Goal: Feedback & Contribution: Contribute content

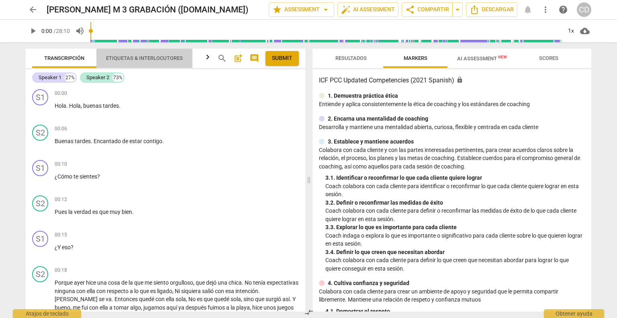
click at [125, 59] on span "Etiquetas & Interlocutores" at bounding box center [144, 58] width 77 height 6
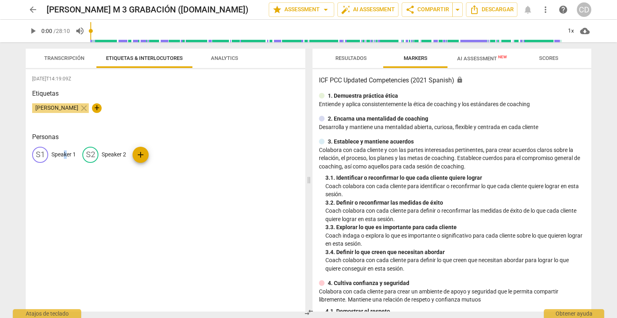
click at [66, 152] on p "Speaker 1" at bounding box center [63, 154] width 25 height 8
type input "Coach"
click at [164, 156] on p "Speaker 2" at bounding box center [166, 154] width 25 height 8
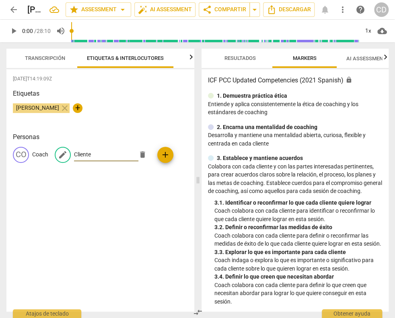
type input "Cliente"
click at [116, 212] on div "[DATE]T14:19:09Z Etiquetas [PERSON_NAME] close + Personas CO Coach edit Cliente…" at bounding box center [100, 190] width 188 height 242
click at [49, 62] on span "Transcripción" at bounding box center [44, 58] width 59 height 11
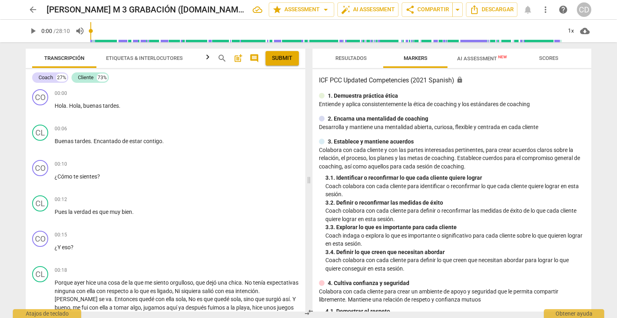
click at [29, 32] on span "play_arrow" at bounding box center [33, 31] width 10 height 10
click at [33, 27] on span "pause" at bounding box center [33, 31] width 10 height 10
click at [387, 63] on div "arrow_back [PERSON_NAME] M 3 GRABACIÓN ([DOMAIN_NAME]) edit star Assessment arr…" at bounding box center [308, 159] width 617 height 318
click at [35, 30] on span "play_arrow" at bounding box center [33, 31] width 10 height 10
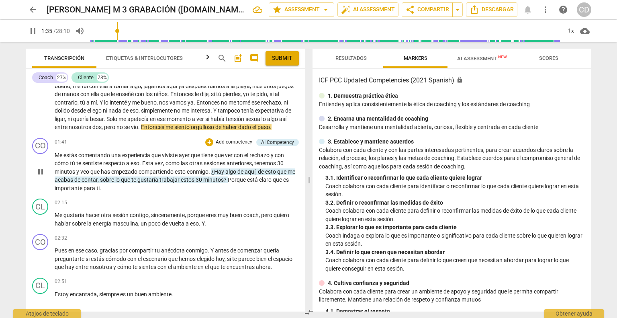
scroll to position [241, 0]
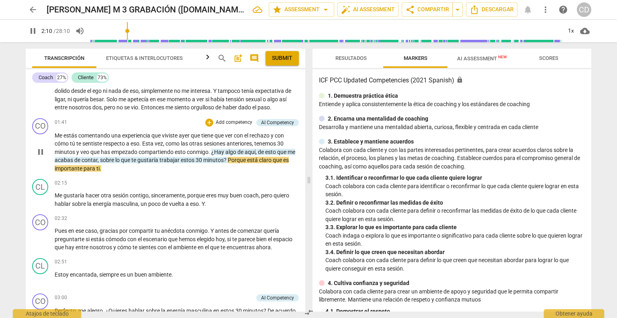
click at [211, 119] on div "+ Add competency" at bounding box center [229, 123] width 48 height 8
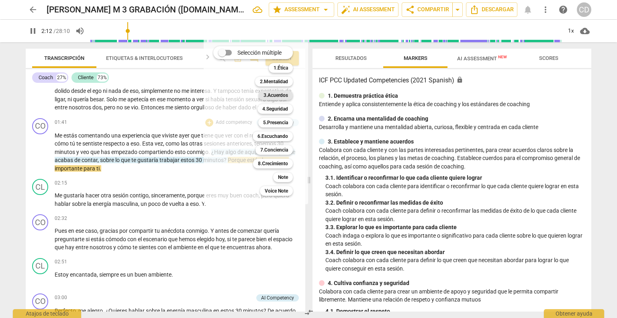
click at [271, 93] on b "3.Acuerdos" at bounding box center [276, 95] width 25 height 10
type input "133"
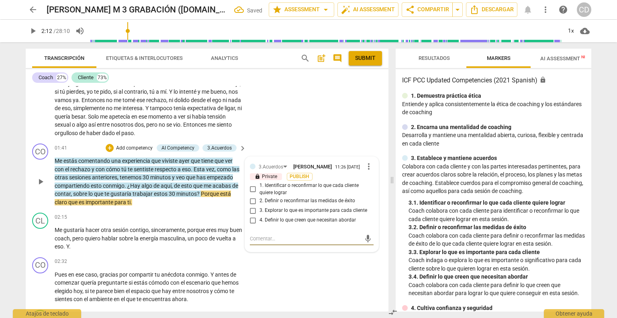
click at [253, 191] on input "1. Identificar o reconfirmar lo que cada cliente quiere lograr" at bounding box center [253, 190] width 13 height 10
checkbox input "true"
click at [255, 245] on div "mic" at bounding box center [312, 238] width 124 height 13
click at [252, 238] on textarea at bounding box center [305, 239] width 111 height 8
type textarea "P"
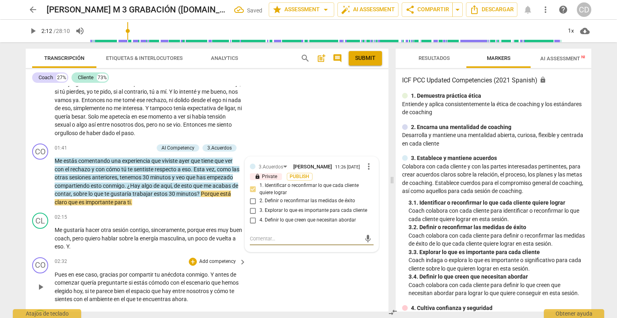
type textarea "P"
type textarea "Pr"
type textarea "Pre"
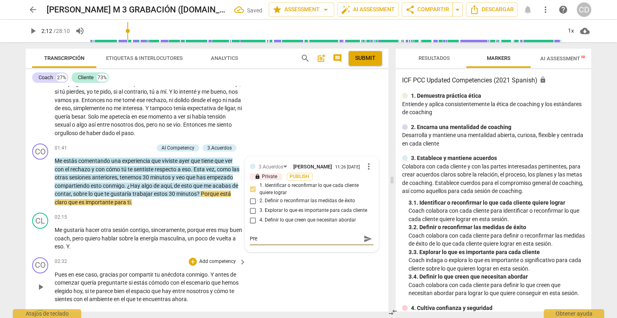
type textarea "Preg"
type textarea "Pregu"
type textarea "Pregun"
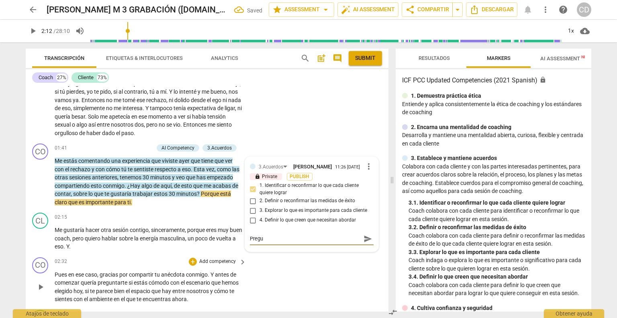
type textarea "Pregun"
type textarea "Pregunt"
type textarea "Pregunta"
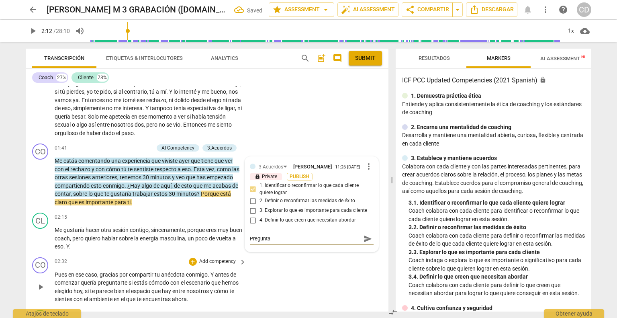
type textarea "Pregunta"
type textarea "Pregunta c"
type textarea "Pregunta ce"
type textarea "Pregunta cer"
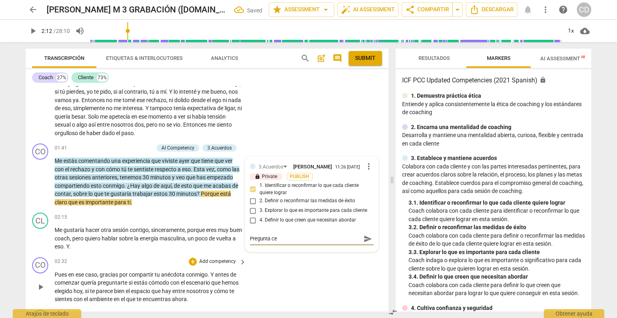
type textarea "Pregunta cer"
type textarea "Pregunta cerr"
type textarea "Pregunta cerra"
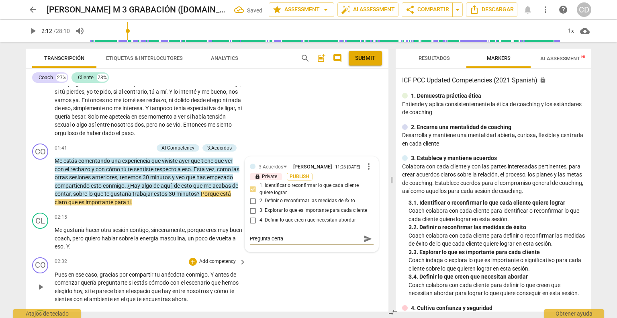
type textarea "Pregunta cerrad"
type textarea "Pregunta cerrada"
type textarea "Pregunta cerrada,"
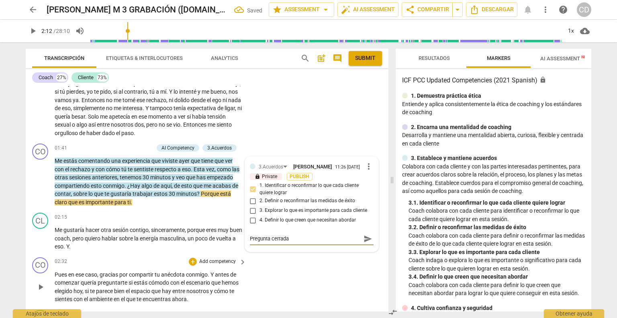
type textarea "Pregunta cerrada,"
type textarea "Pregunta cerrada, a"
type textarea "Pregunta cerrada, al"
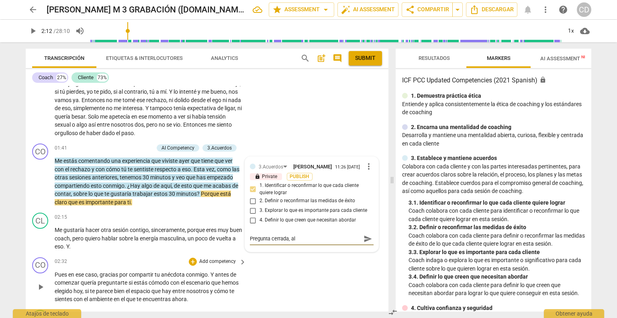
type textarea "Pregunta cerrada, alu"
type textarea "Pregunta cerrada, alud"
type textarea "Pregunta cerrada, aludi"
type textarea "Pregunta cerrada, aludie"
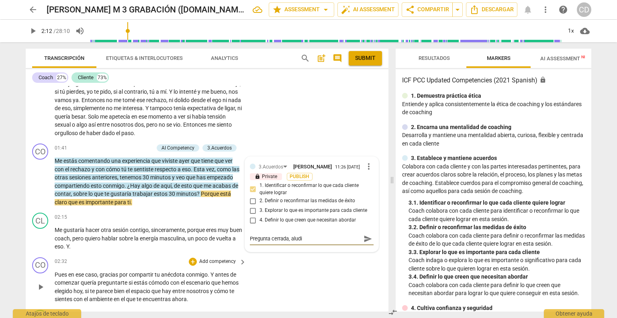
type textarea "Pregunta cerrada, aludie"
type textarea "Pregunta cerrada, aludien"
type textarea "Pregunta cerrada, aludiend"
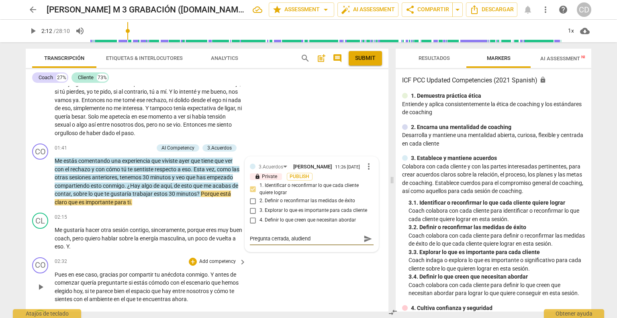
type textarea "Pregunta cerrada, aludiendo"
type textarea "Pregunta cerrada, aludiendo a"
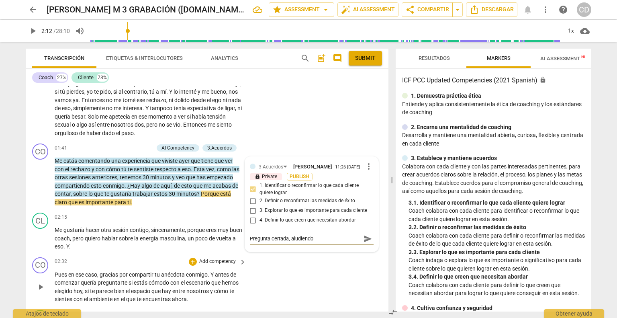
type textarea "Pregunta cerrada, aludiendo a"
type textarea "Pregunta cerrada, aludiendo a l"
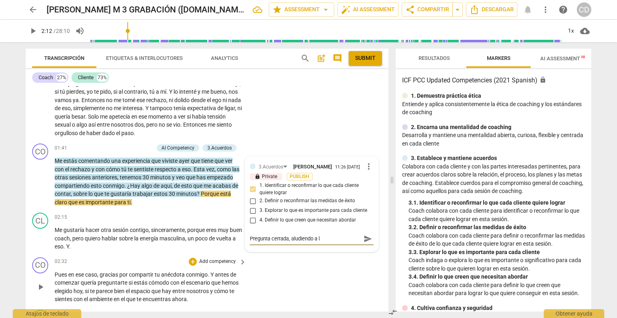
type textarea "Pregunta cerrada, aludiendo a lo"
type textarea "Pregunta cerrada, aludiendo a lo q"
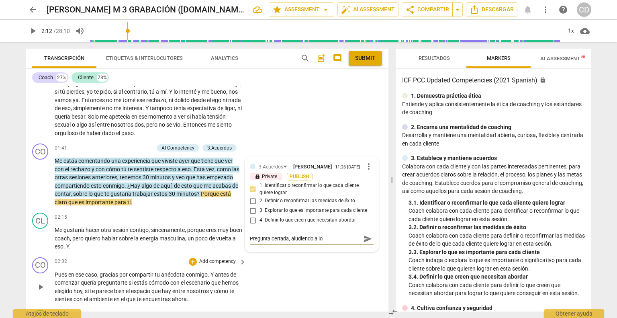
type textarea "Pregunta cerrada, aludiendo a lo q"
type textarea "Pregunta cerrada, aludiendo a lo qu"
type textarea "Pregunta cerrada, aludiendo a lo que"
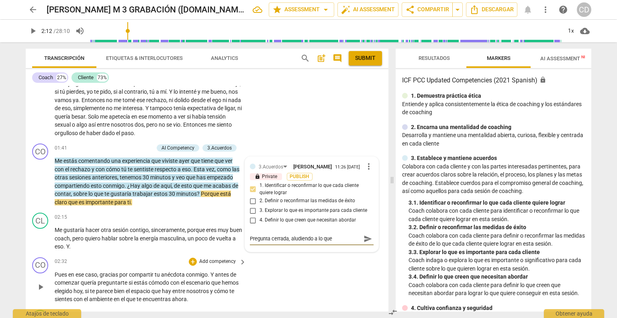
type textarea "Pregunta cerrada, aludiendo a lo que"
type textarea "Pregunta cerrada, aludiendo a lo que a"
type textarea "Pregunta cerrada, aludiendo a lo que ac"
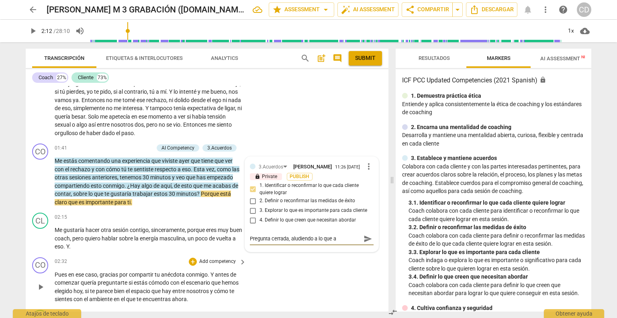
type textarea "Pregunta cerrada, aludiendo a lo que ac"
type textarea "Pregunta cerrada, aludiendo a lo que aca"
type textarea "Pregunta cerrada, aludiendo a lo que acab"
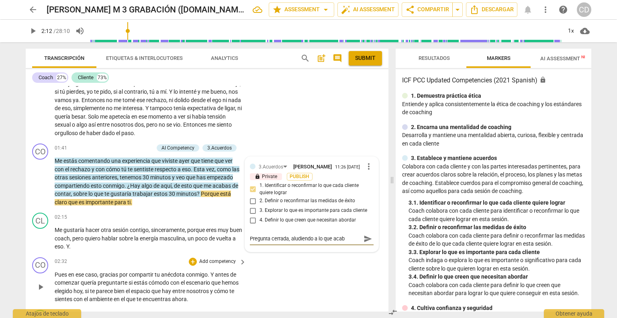
type textarea "Pregunta cerrada, aludiendo a lo que acaba"
type textarea "Pregunta cerrada, aludiendo a lo que acaba d"
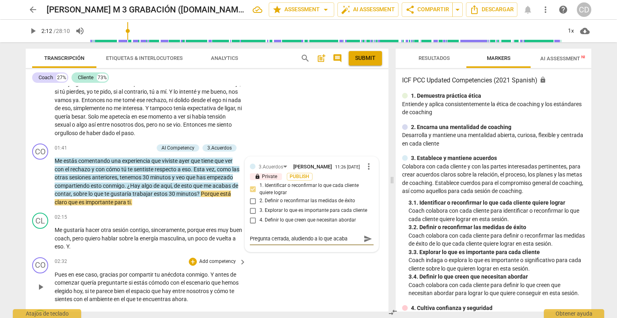
type textarea "Pregunta cerrada, aludiendo a lo que acaba d"
type textarea "Pregunta cerrada, aludiendo a lo que acaba de"
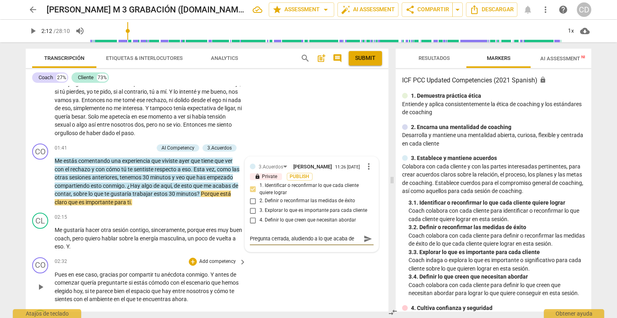
type textarea "Pregunta cerrada, aludiendo a lo que acaba de c"
type textarea "Pregunta cerrada, aludiendo a lo que acaba de co"
type textarea "Pregunta cerrada, aludiendo a lo que acaba de con"
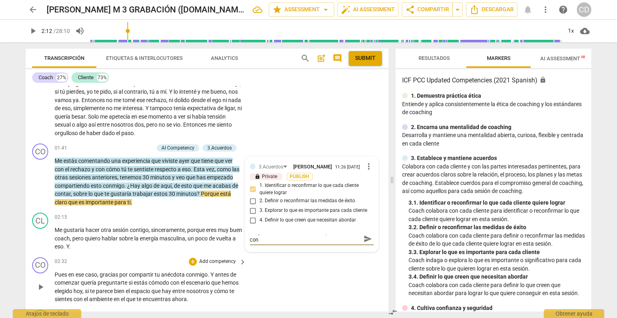
type textarea "Pregunta cerrada, aludiendo a lo que acaba de cont"
type textarea "Pregunta cerrada, aludiendo a lo que acaba de conta"
type textarea "Pregunta cerrada, aludiendo a lo que acaba de contar"
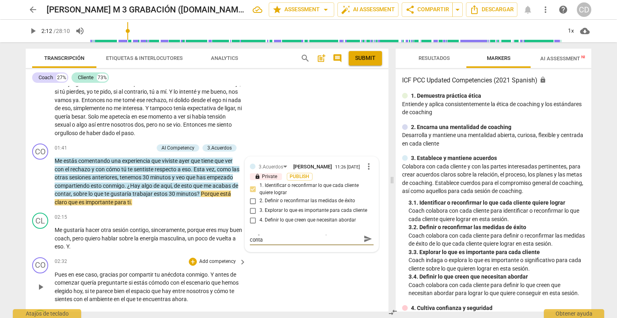
type textarea "Pregunta cerrada, aludiendo a lo que acaba de contar"
type textarea "Pregunta cerrada, aludiendo a lo que acaba de contar."
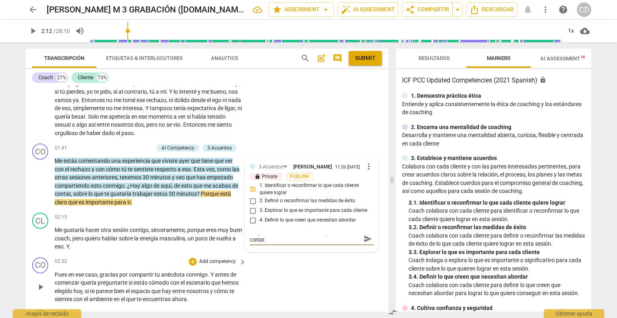
type textarea "Pregunta cerrada, aludiendo a lo que acaba de contar. M"
type textarea "Pregunta cerrada, aludiendo a lo que acaba de contar. Me"
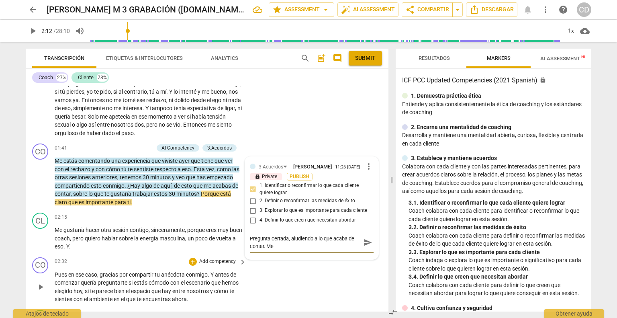
type textarea "Pregunta cerrada, aludiendo a lo que acaba de contar. Mej"
type textarea "Pregunta cerrada, aludiendo a lo que acaba de contar. [GEOGRAPHIC_DATA]"
type textarea "Pregunta cerrada, aludiendo a lo que acaba de contar. Mejor"
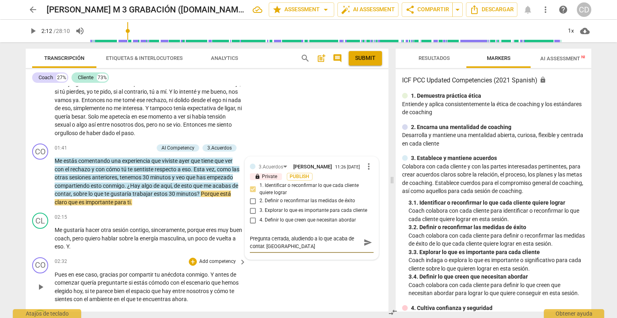
type textarea "Pregunta cerrada, aludiendo a lo que acaba de contar. Mejor"
type textarea "Pregunta cerrada, aludiendo a lo que acaba de contar. Mejora"
type textarea "Pregunta cerrada, aludiendo a lo que acaba de contar. Mejor"
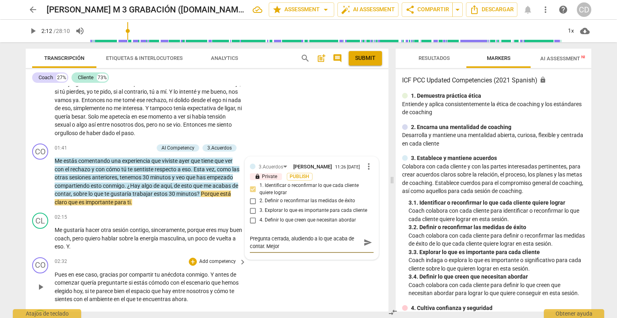
type textarea "Pregunta cerrada, aludiendo a lo que acaba de contar. Mejor"
type textarea "Pregunta cerrada, aludiendo a lo que acaba de contar. Mejor a"
type textarea "Pregunta cerrada, aludiendo a lo que acaba de contar. Mejor ab"
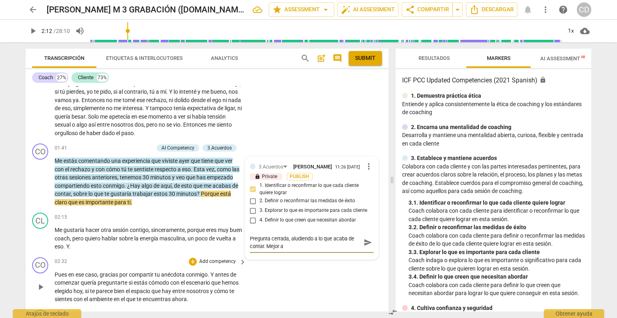
type textarea "Pregunta cerrada, aludiendo a lo que acaba de contar. Mejor ab"
type textarea "Pregunta cerrada, aludiendo a lo que acaba de contar. Mejor abi"
type textarea "Pregunta cerrada, aludiendo a lo que acaba de contar. Mejor abie"
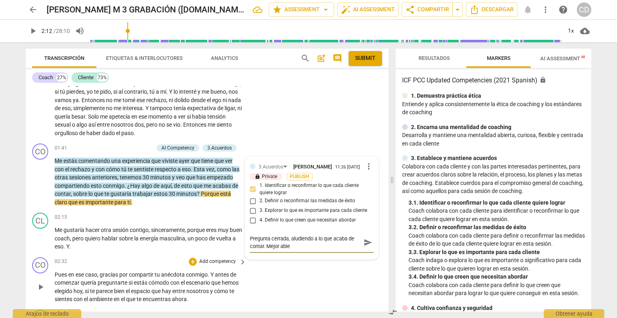
type textarea "Pregunta cerrada, aludiendo a lo que acaba de contar. Mejor abier"
type textarea "Pregunta cerrada, aludiendo a lo que acaba de contar. Mejor abiert"
type textarea "Pregunta cerrada, aludiendo a lo que acaba de contar. Mejor abierta"
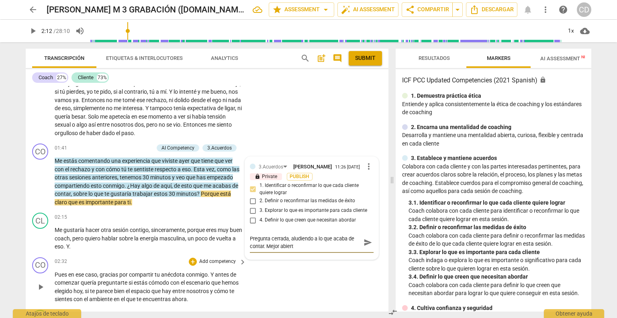
type textarea "Pregunta cerrada, aludiendo a lo que acaba de contar. Mejor abierta"
type textarea "Pregunta cerrada, aludiendo a lo que acaba de contar. Mejor abierta y"
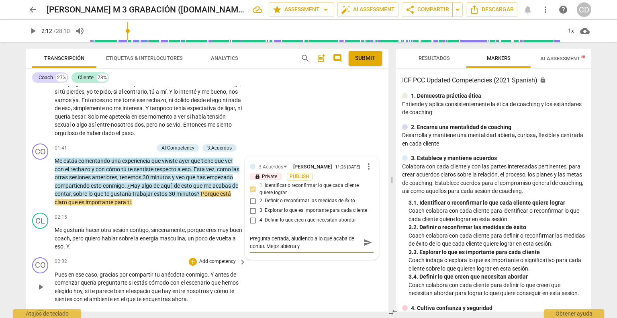
type textarea "Pregunta cerrada, aludiendo a lo que acaba de contar. Mejor abierta y q"
type textarea "Pregunta cerrada, aludiendo a lo que acaba de contar. Mejor abierta y qu"
type textarea "Pregunta cerrada, aludiendo a lo que acaba de contar. Mejor abierta y que"
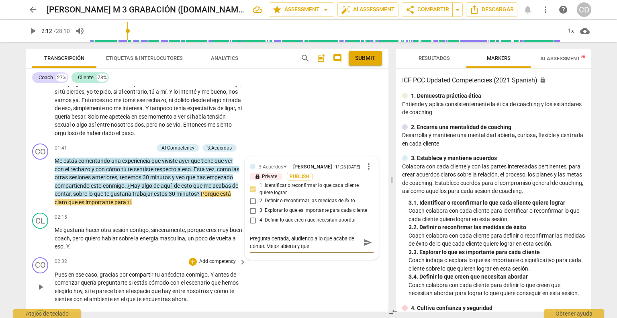
type textarea "Pregunta cerrada, aludiendo a lo que acaba de contar. Mejor abierta y que"
type textarea "Pregunta cerrada, aludiendo a lo que acaba de contar. Mejor abierta y que e"
type textarea "Pregunta cerrada, aludiendo a lo que acaba de contar. Mejor abierta y que el"
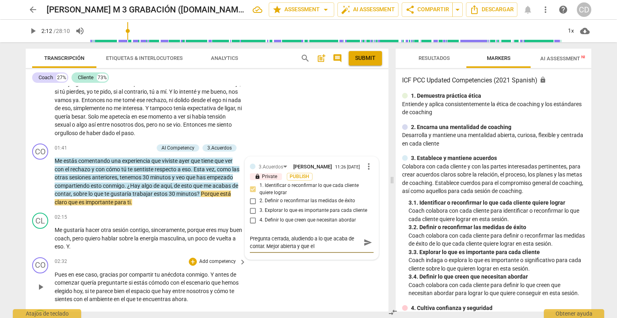
type textarea "Pregunta cerrada, aludiendo a lo que acaba de contar. Mejor abierta y que el"
type textarea "Pregunta cerrada, aludiendo a lo que acaba de contar. Mejor abierta y que el c"
type textarea "Pregunta cerrada, aludiendo a lo que acaba de contar. Mejor abierta y que el cl"
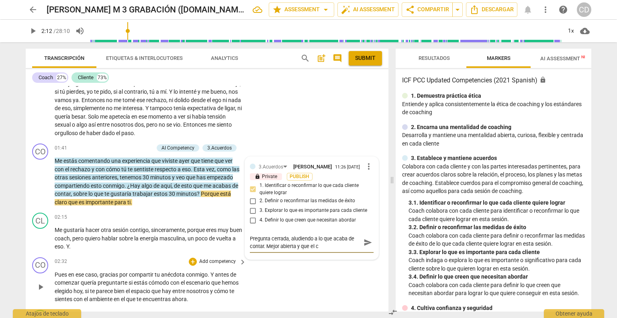
type textarea "Pregunta cerrada, aludiendo a lo que acaba de contar. Mejor abierta y que el cl"
type textarea "Pregunta cerrada, aludiendo a lo que acaba de contar. Mejor abierta y que el cli"
type textarea "Pregunta cerrada, aludiendo a lo que acaba de contar. Mejor abierta y que el cl…"
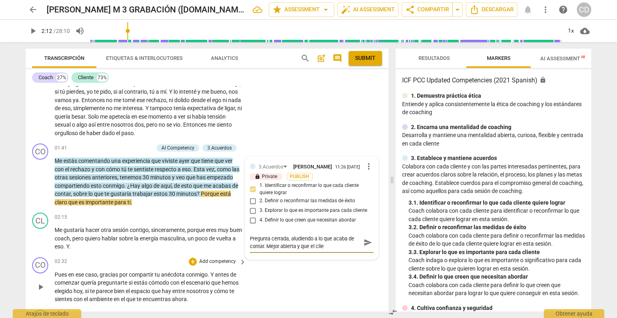
type textarea "Pregunta cerrada, aludiendo a lo que acaba de contar. Mejor abierta y que el cl…"
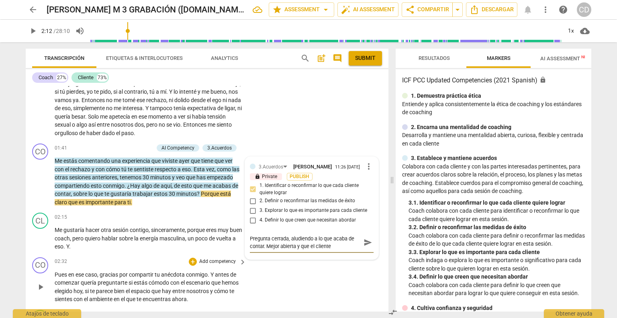
type textarea "Pregunta cerrada, aludiendo a lo que acaba de contar. Mejor abierta y que el cl…"
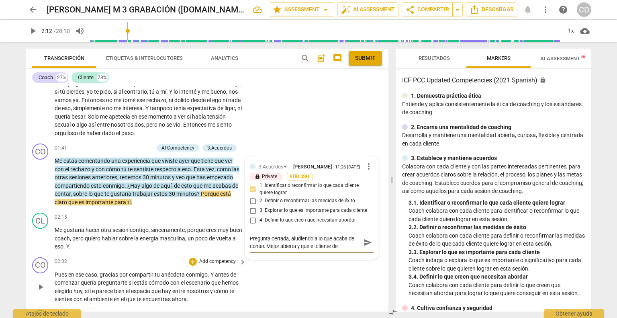
type textarea "Pregunta cerrada, aludiendo a lo que acaba de contar. Mejor abierta y que el cl…"
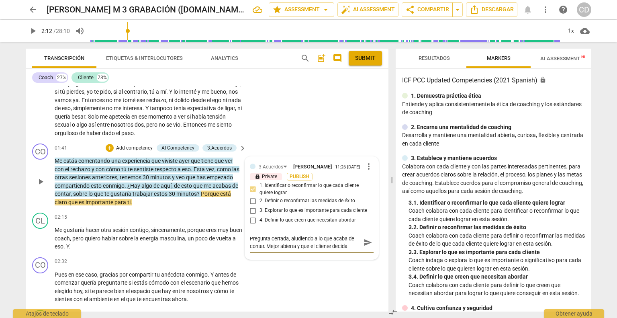
type textarea "Pregunta cerrada, aludiendo a lo que acaba de contar. Mejor abierta y que el cl…"
click at [364, 246] on span "send" at bounding box center [368, 242] width 9 height 9
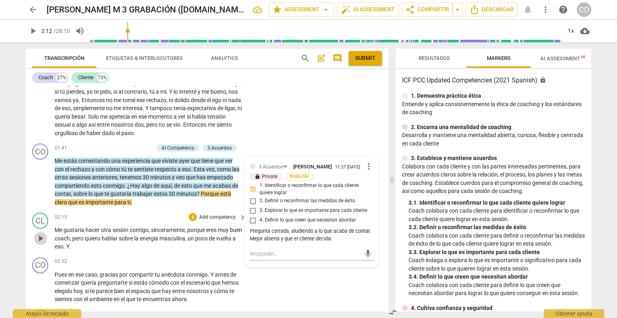
click at [37, 237] on span "play_arrow" at bounding box center [41, 239] width 10 height 10
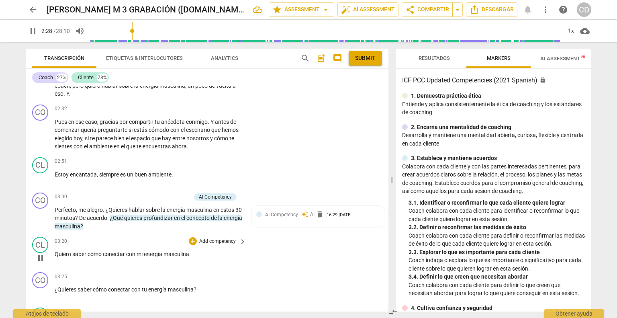
scroll to position [402, 0]
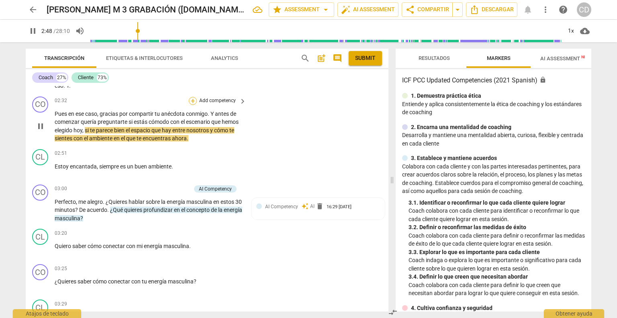
click at [190, 100] on div "+" at bounding box center [193, 101] width 8 height 8
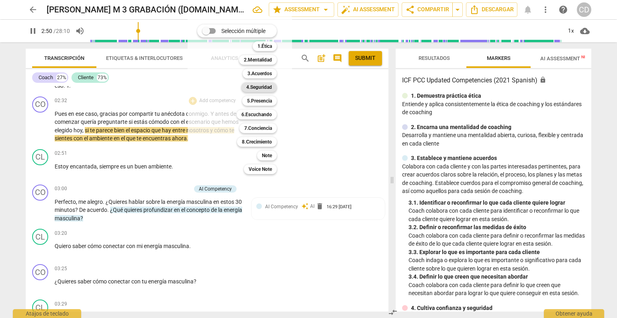
click at [266, 86] on b "4.Seguridad" at bounding box center [259, 87] width 26 height 10
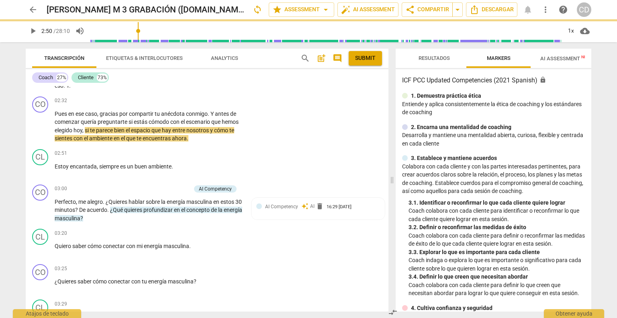
type input "171"
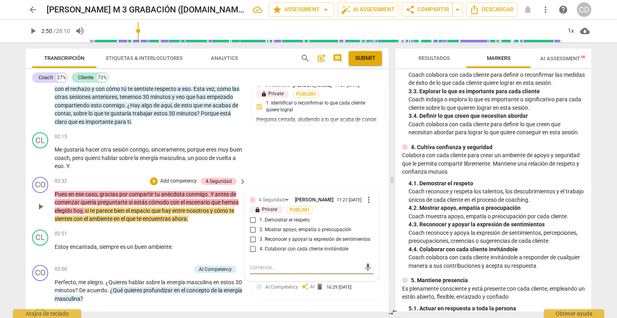
scroll to position [362, 0]
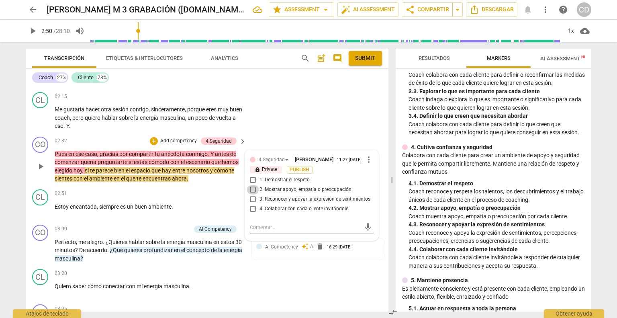
click at [251, 190] on input "2. Mostrar apoyo, empatía o preocupación" at bounding box center [253, 190] width 13 height 10
checkbox input "true"
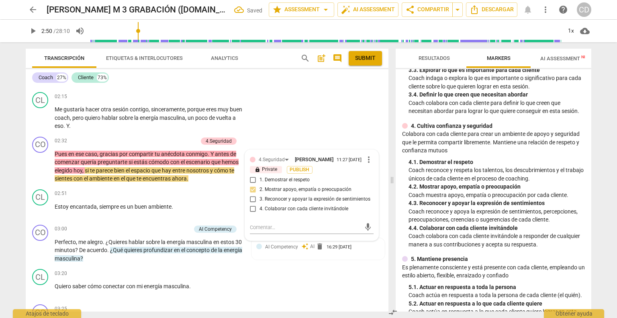
scroll to position [281, 0]
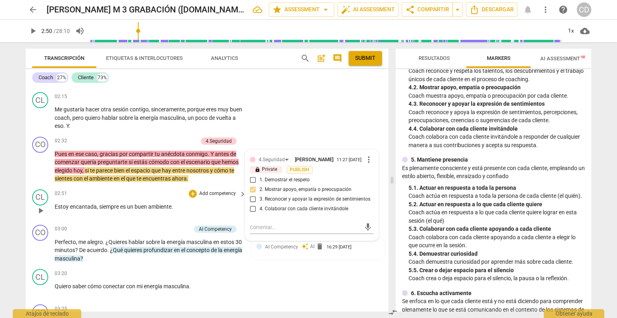
click at [39, 209] on span "play_arrow" at bounding box center [41, 211] width 10 height 10
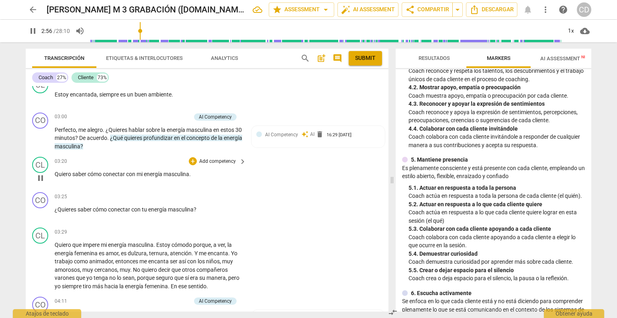
scroll to position [482, 0]
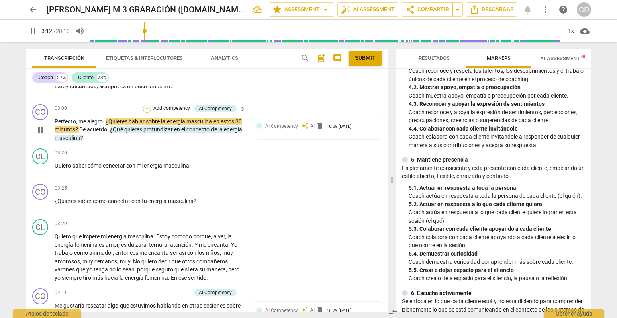
click at [148, 106] on div "+" at bounding box center [147, 109] width 8 height 8
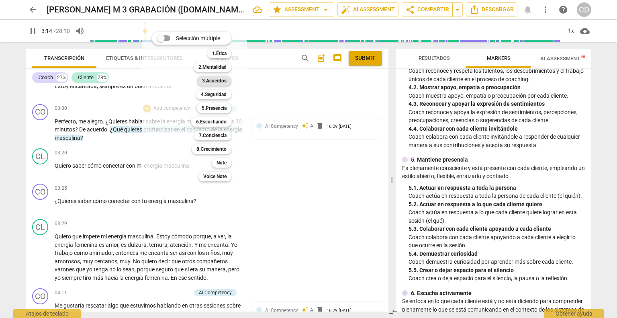
click at [223, 79] on b "3.Acuerdos" at bounding box center [214, 81] width 25 height 10
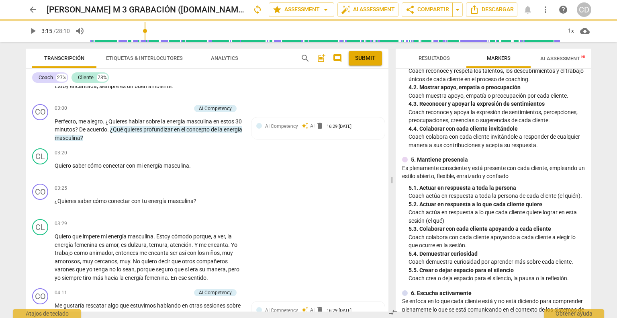
type input "195"
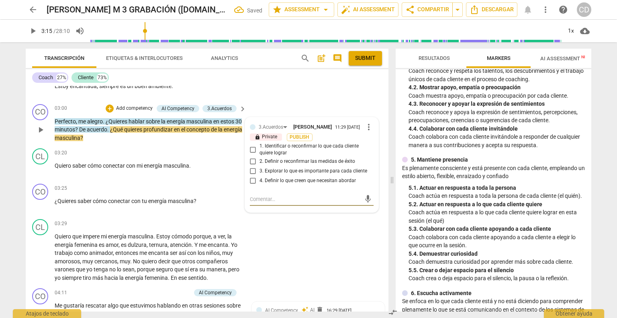
click at [252, 149] on input "1. Identificar o reconfirmar lo que cada cliente quiere lograr" at bounding box center [253, 150] width 13 height 10
checkbox input "true"
click at [286, 243] on div "CL play_arrow pause 03:29 + Add competency keyboard_arrow_right Quiero que impe…" at bounding box center [207, 250] width 363 height 69
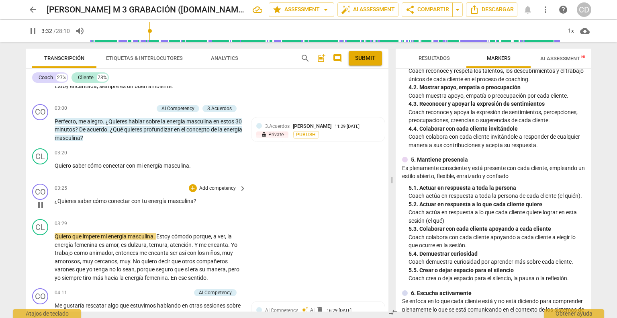
click at [57, 198] on span "¿Quieres" at bounding box center [66, 201] width 23 height 6
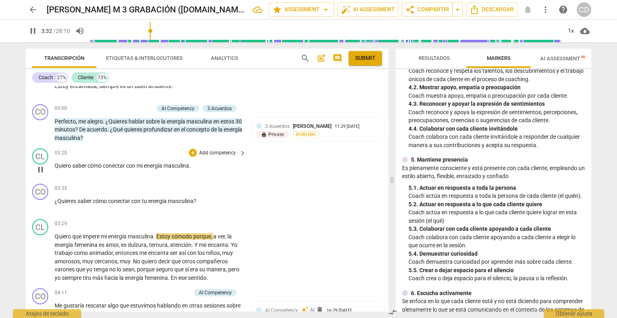
type input "213"
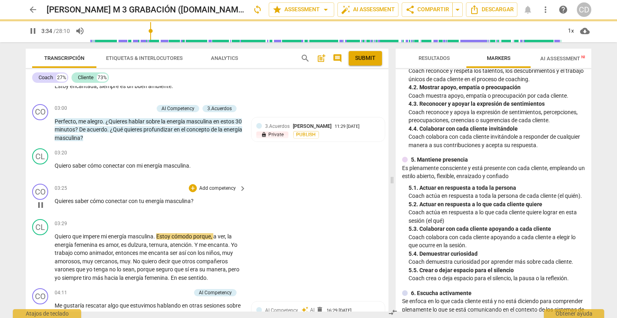
click at [194, 199] on span "?" at bounding box center [192, 201] width 3 height 6
click at [41, 207] on span "pause" at bounding box center [41, 205] width 10 height 10
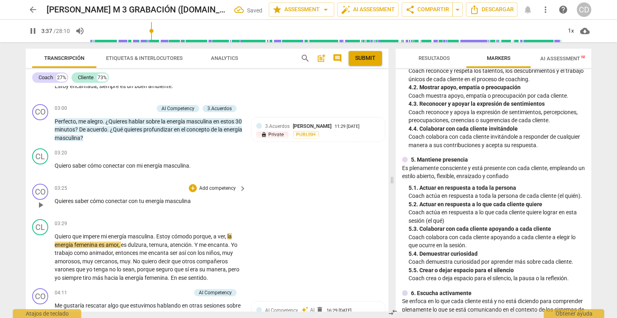
type input "218"
click at [192, 185] on div "+" at bounding box center [193, 188] width 8 height 8
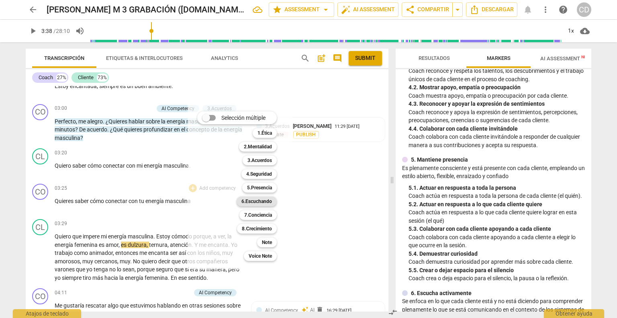
click at [272, 202] on b "6.Escuchando" at bounding box center [257, 202] width 31 height 10
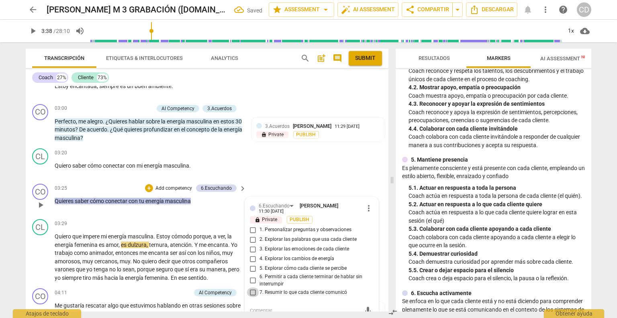
click at [253, 290] on input "7. Resumir lo que cada cliente comunicó" at bounding box center [253, 292] width 13 height 10
checkbox input "true"
click at [220, 166] on p "Quiero saber cómo conectar con mi energía masculina ." at bounding box center [149, 166] width 188 height 8
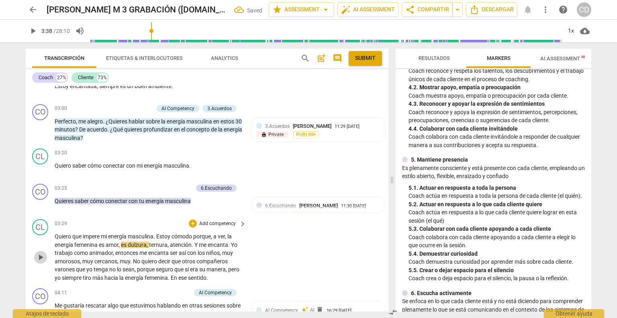
click at [40, 257] on span "play_arrow" at bounding box center [41, 257] width 10 height 10
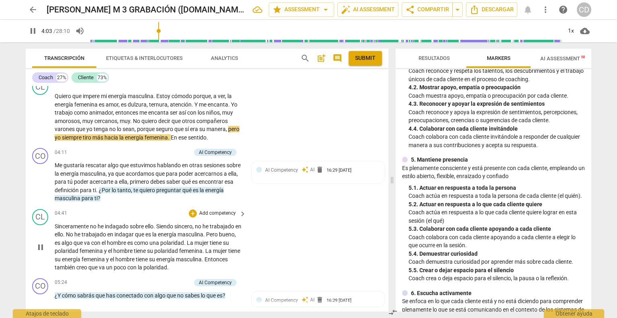
scroll to position [643, 0]
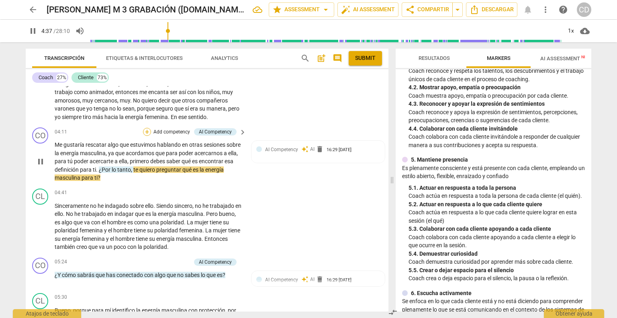
click at [146, 128] on div "+" at bounding box center [147, 132] width 8 height 8
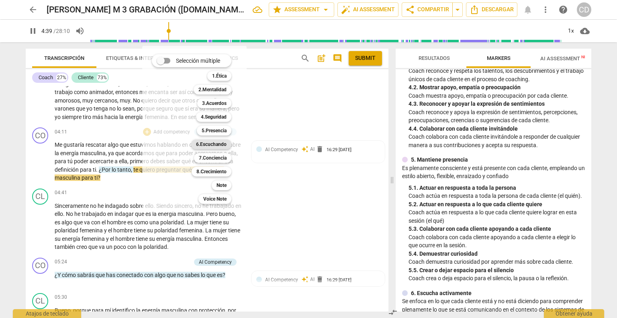
click at [225, 142] on b "6.Escuchando" at bounding box center [211, 144] width 31 height 10
type input "280"
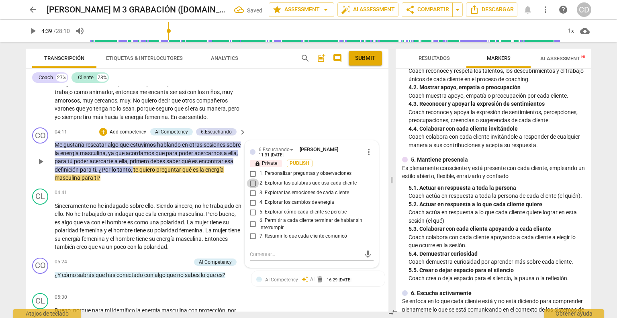
click at [254, 180] on input "2. Explorar las palabras que usa cada cliente" at bounding box center [253, 183] width 13 height 10
checkbox input "true"
click at [138, 181] on div "CO play_arrow pause 04:11 + Add competency AI Competency 6.Escuchando keyboard_…" at bounding box center [207, 154] width 363 height 61
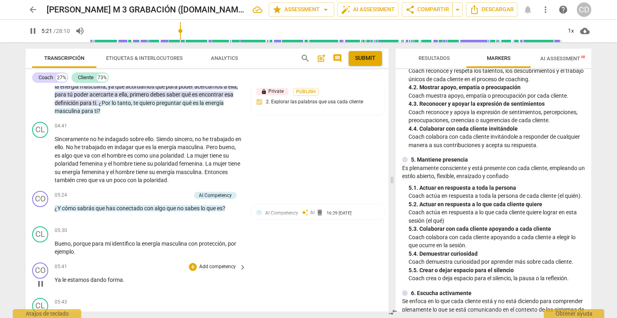
scroll to position [724, 0]
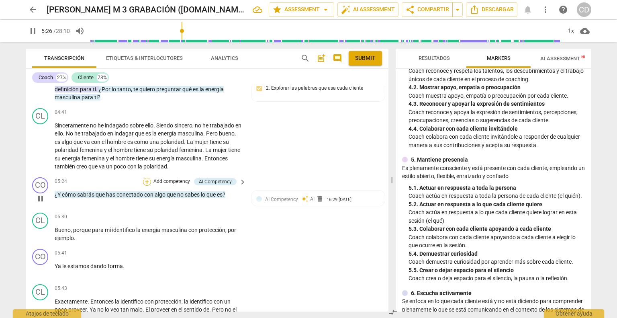
click at [149, 180] on div "+" at bounding box center [147, 182] width 8 height 8
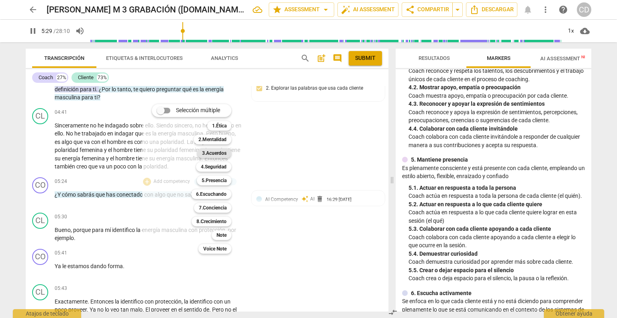
click at [219, 152] on b "3.Acuerdos" at bounding box center [214, 153] width 25 height 10
type input "330"
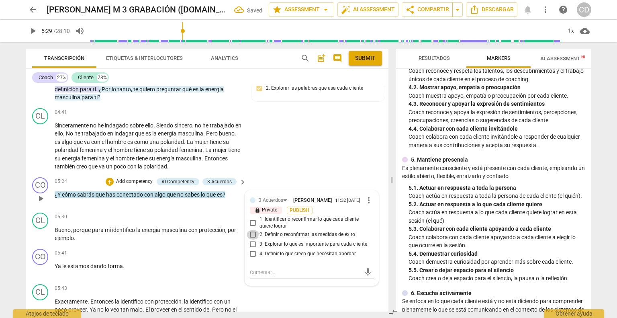
click at [252, 234] on input "2. Definir o reconfirmar las medidas de éxito" at bounding box center [253, 235] width 13 height 10
checkbox input "true"
click at [195, 205] on div "CO play_arrow pause 05:24 + Add competency AI Competency 3.Acuerdos keyboard_ar…" at bounding box center [207, 191] width 363 height 35
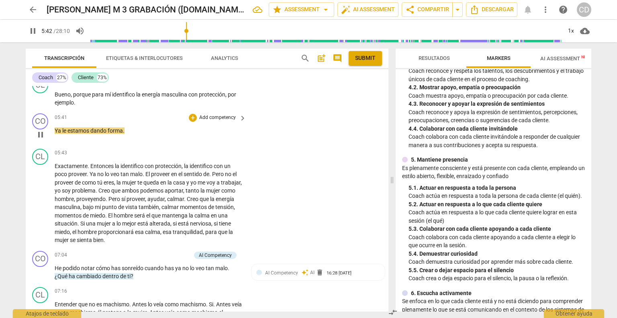
scroll to position [884, 0]
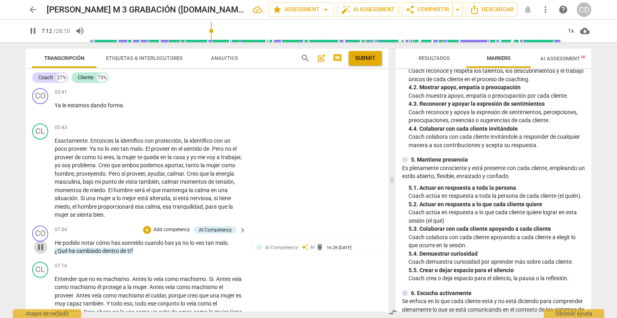
click at [41, 244] on span "pause" at bounding box center [41, 247] width 10 height 10
type input "432"
click at [148, 226] on div "+" at bounding box center [147, 230] width 8 height 8
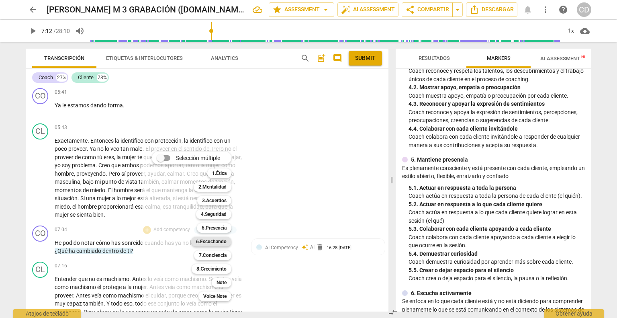
click at [209, 240] on b "6.Escuchando" at bounding box center [211, 242] width 31 height 10
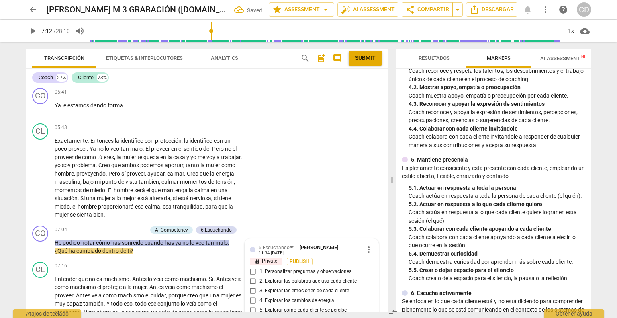
scroll to position [1035, 0]
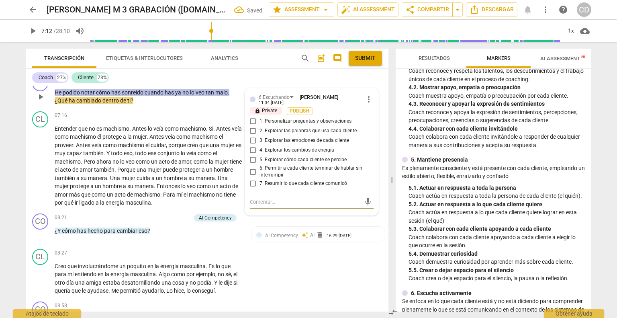
click at [251, 148] on input "4. Explorar los cambios de energía" at bounding box center [253, 151] width 13 height 10
checkbox input "true"
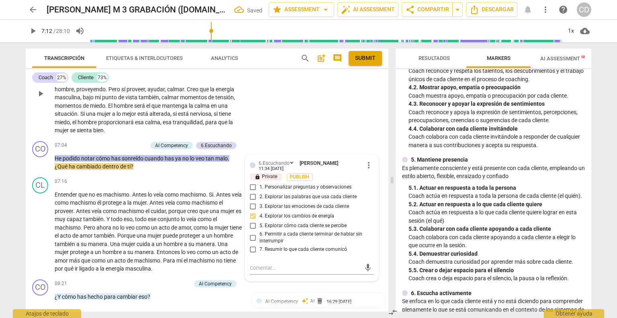
scroll to position [954, 0]
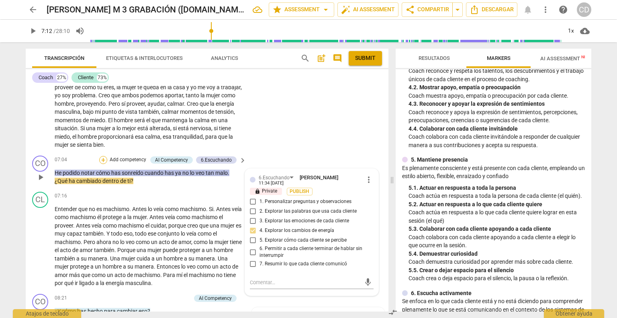
click at [105, 156] on div "+" at bounding box center [103, 160] width 8 height 8
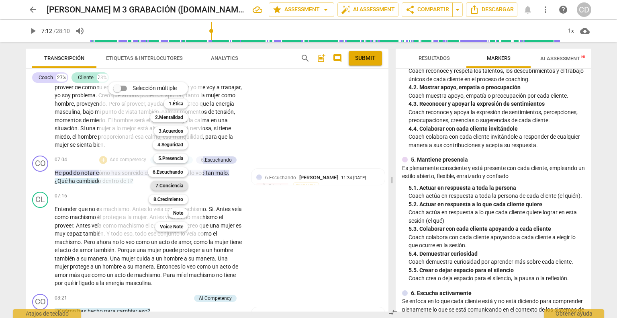
click at [166, 186] on b "7.Conciencia" at bounding box center [170, 186] width 28 height 10
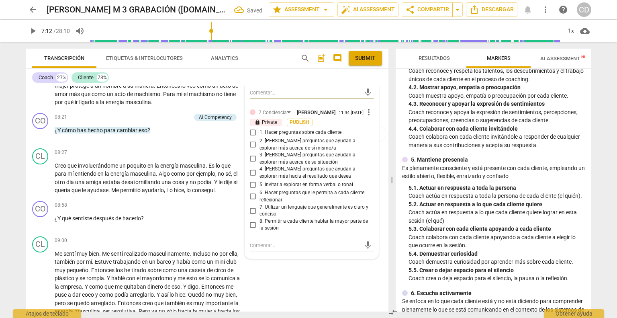
scroll to position [1155, 0]
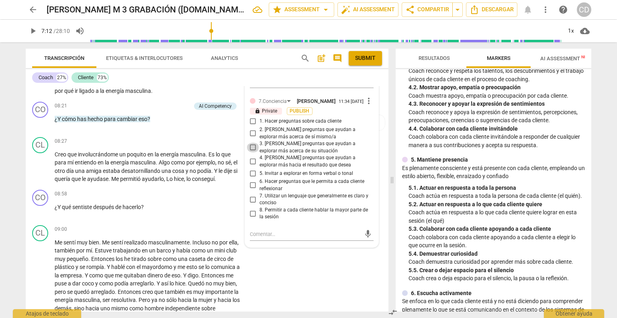
click at [252, 146] on input "3. [PERSON_NAME] preguntas que ayudan a explorar más acerca de su situación" at bounding box center [253, 148] width 13 height 10
checkbox input "true"
click at [254, 183] on input "6. Hacer preguntas que le permita a cada cliente reflexionar" at bounding box center [253, 185] width 13 height 10
checkbox input "true"
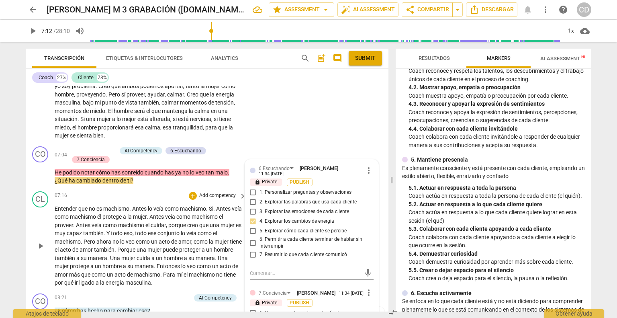
scroll to position [954, 0]
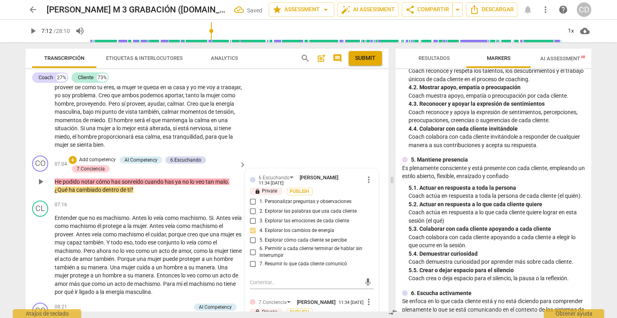
click at [43, 178] on span "play_arrow" at bounding box center [41, 182] width 10 height 10
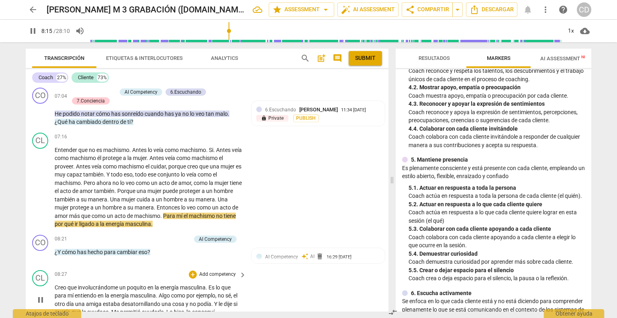
scroll to position [1035, 0]
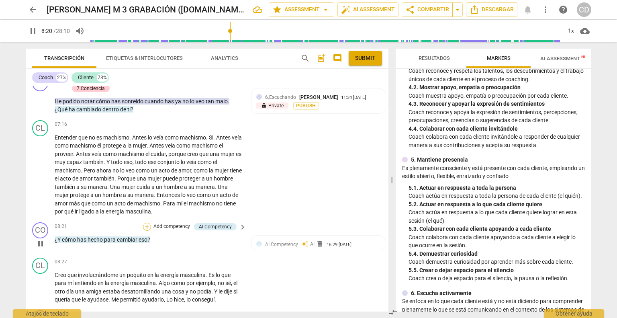
click at [145, 223] on div "+" at bounding box center [147, 227] width 8 height 8
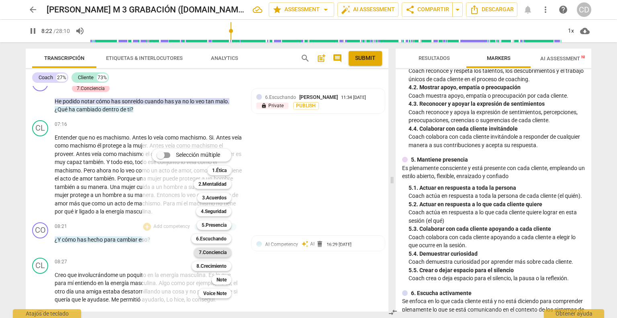
click at [213, 253] on b "7.Conciencia" at bounding box center [213, 253] width 28 height 10
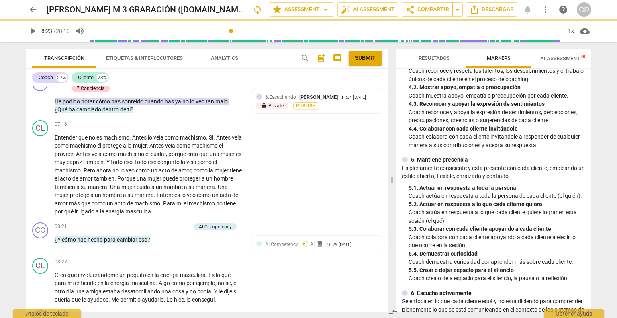
type input "503"
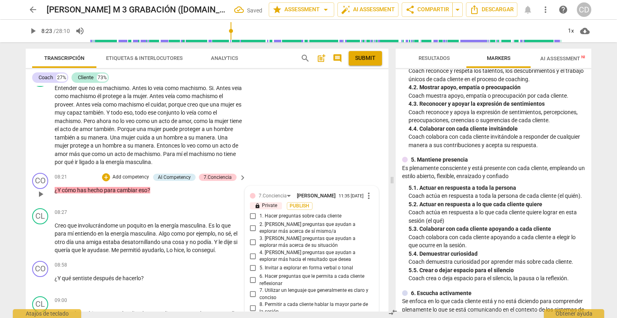
scroll to position [1134, 0]
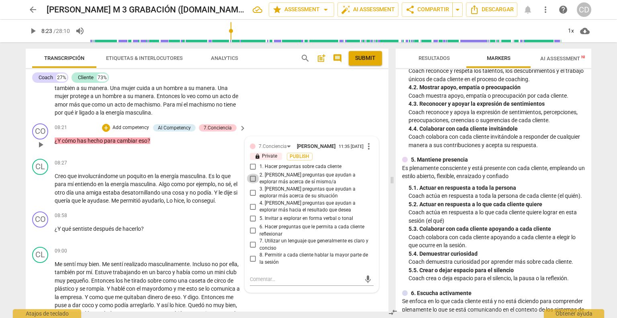
click at [251, 179] on input "2. [PERSON_NAME] preguntas que ayudan a explorar más acerca de sí mismo/a" at bounding box center [253, 179] width 13 height 10
checkbox input "true"
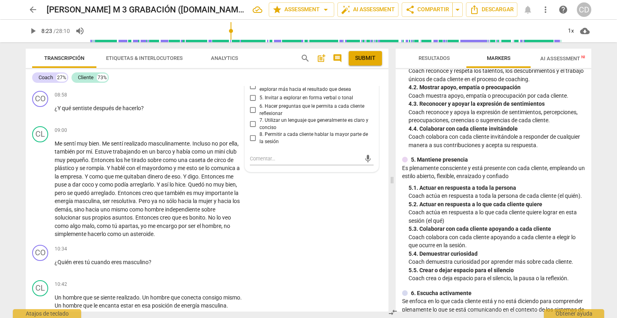
scroll to position [1174, 0]
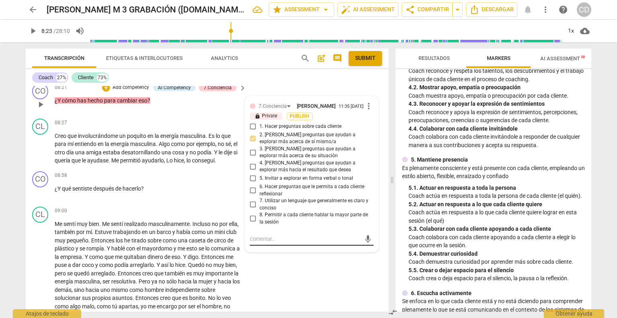
click at [262, 234] on div "mic" at bounding box center [312, 239] width 124 height 13
click at [263, 242] on textarea at bounding box center [305, 239] width 111 height 8
type textarea "E"
type textarea "Es"
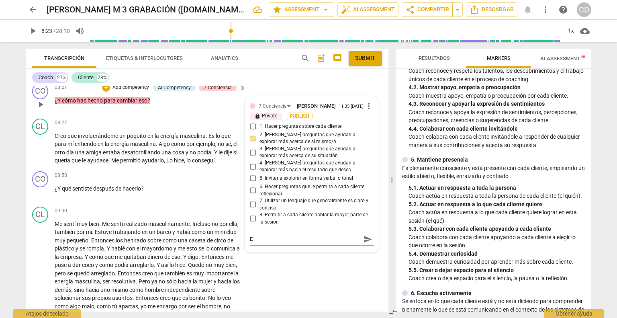
type textarea "Es"
click at [299, 246] on textarea "Es una pregunta interesante que invita al cliente a explorar sobre su poencial …" at bounding box center [305, 242] width 111 height 15
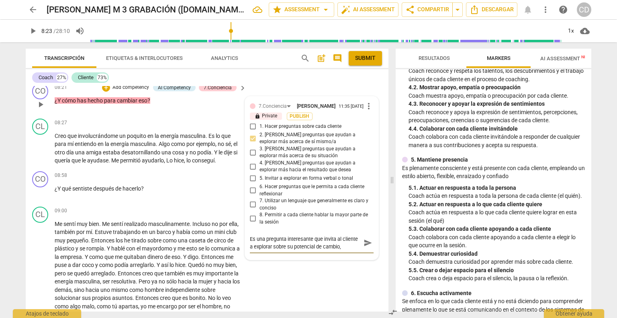
click at [358, 242] on textarea "Es una pregunta interesante que invita al cliente a explorar sobre su potencial…" at bounding box center [305, 242] width 111 height 15
click at [343, 245] on textarea "Es una pregunta interesante que invita al cliente a explorar sobre su potencial…" at bounding box center [305, 242] width 111 height 15
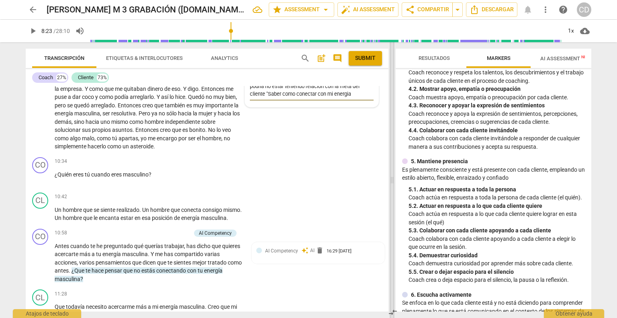
scroll to position [7, 0]
click at [280, 93] on textarea "Es una pregunta interesante que invita al cliente a explorar sobre su potencial…" at bounding box center [305, 82] width 111 height 31
drag, startPoint x: 304, startPoint y: 148, endPoint x: 84, endPoint y: 198, distance: 225.0
click at [304, 148] on div "CL play_arrow pause 09:00 + Add competency keyboard_arrow_right Me sentí muy bi…" at bounding box center [207, 94] width 363 height 119
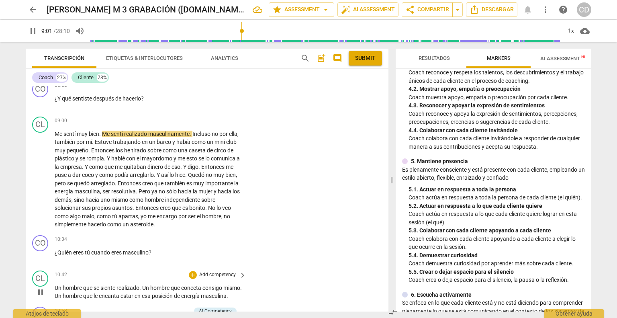
scroll to position [1224, 0]
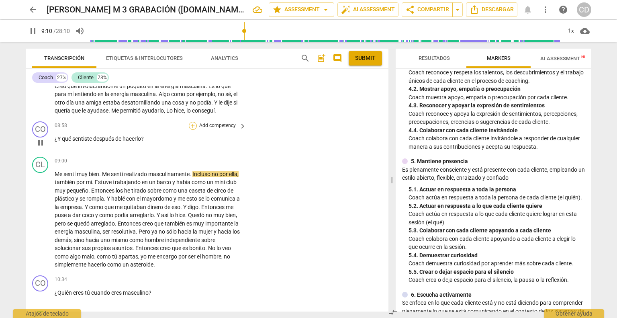
click at [191, 122] on div "+" at bounding box center [193, 126] width 8 height 8
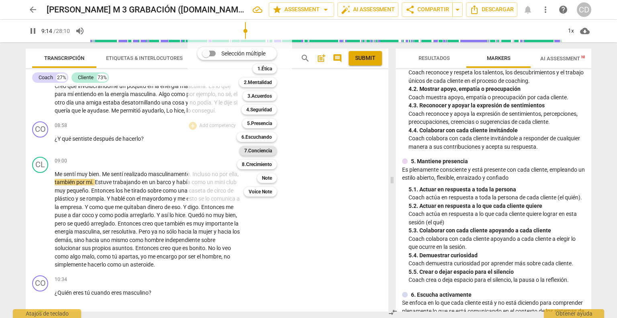
click at [259, 149] on b "7.Conciencia" at bounding box center [258, 151] width 28 height 10
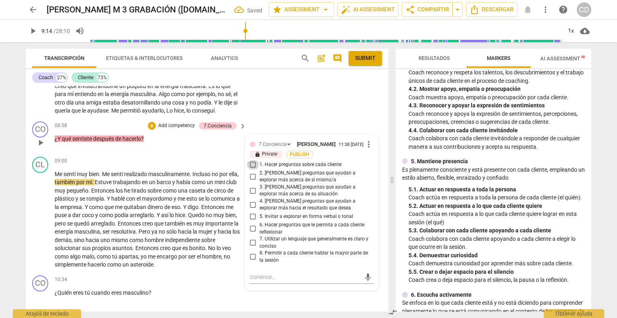
click at [250, 162] on input "1. Hacer preguntas sobre cada cliente" at bounding box center [253, 165] width 13 height 10
drag, startPoint x: 252, startPoint y: 177, endPoint x: 254, endPoint y: 173, distance: 4.1
click at [252, 176] on input "2. [PERSON_NAME] preguntas que ayudan a explorar más acerca de sí mismo/a" at bounding box center [253, 177] width 13 height 10
click at [254, 160] on input "1. Hacer preguntas sobre cada cliente" at bounding box center [253, 165] width 13 height 10
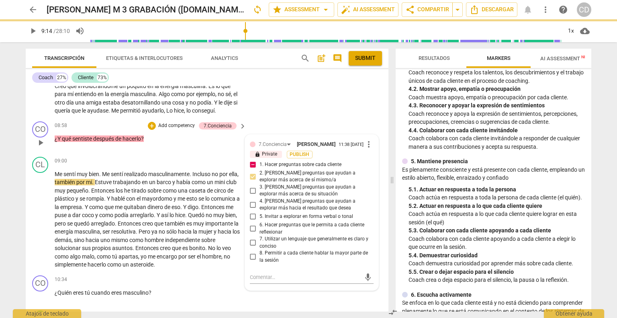
click at [250, 164] on input "1. Hacer preguntas sobre cada cliente" at bounding box center [253, 165] width 13 height 10
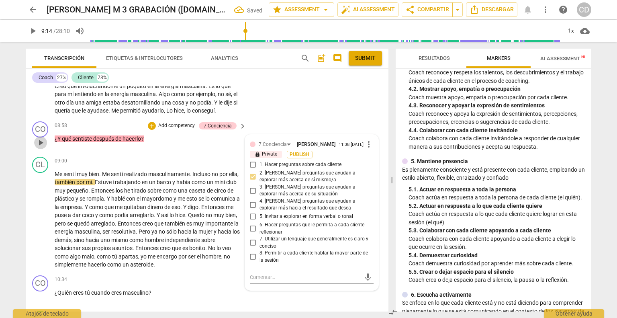
click at [41, 138] on span "play_arrow" at bounding box center [41, 143] width 10 height 10
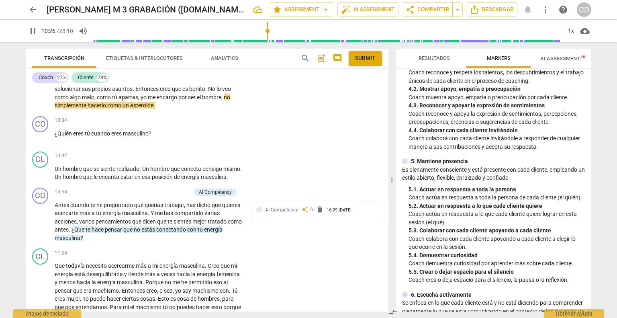
scroll to position [1384, 0]
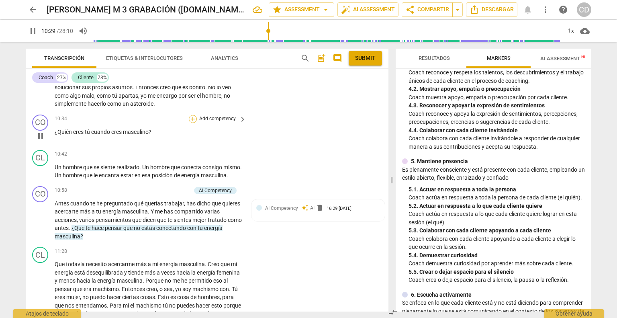
click at [194, 115] on div "+" at bounding box center [193, 119] width 8 height 8
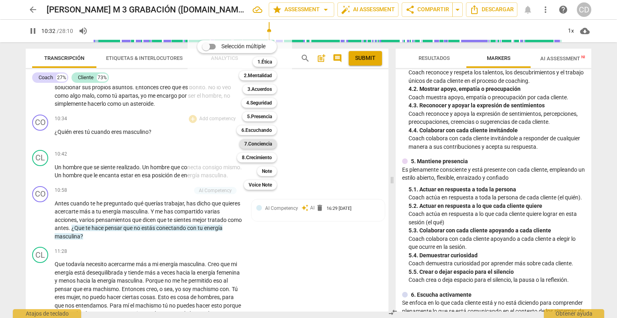
click at [265, 144] on b "7.Conciencia" at bounding box center [258, 144] width 28 height 10
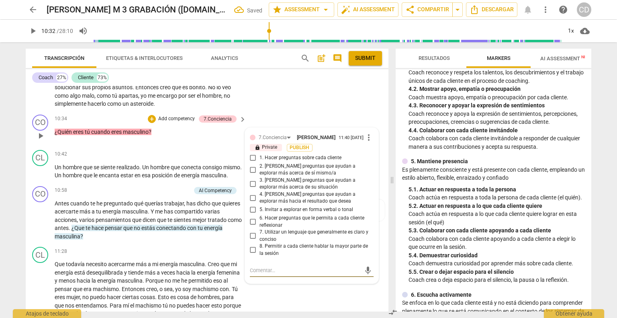
click at [251, 166] on input "2. [PERSON_NAME] preguntas que ayudan a explorar más acerca de sí mismo/a" at bounding box center [253, 170] width 13 height 10
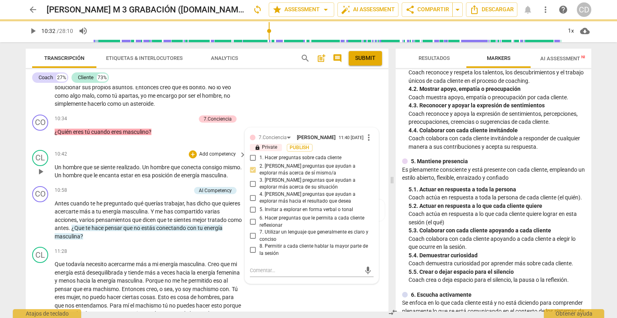
click at [47, 174] on span "play_arrow" at bounding box center [40, 172] width 13 height 10
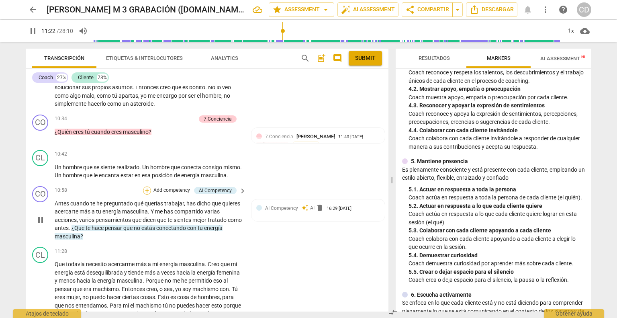
click at [146, 195] on div "+" at bounding box center [147, 191] width 8 height 8
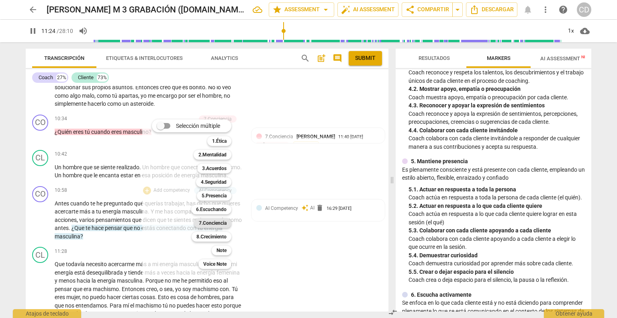
click at [212, 223] on b "7.Conciencia" at bounding box center [213, 223] width 28 height 10
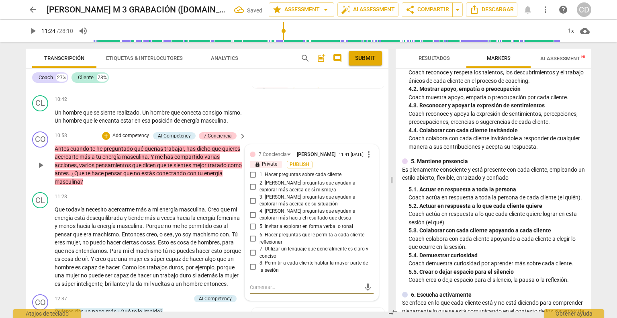
scroll to position [1414, 0]
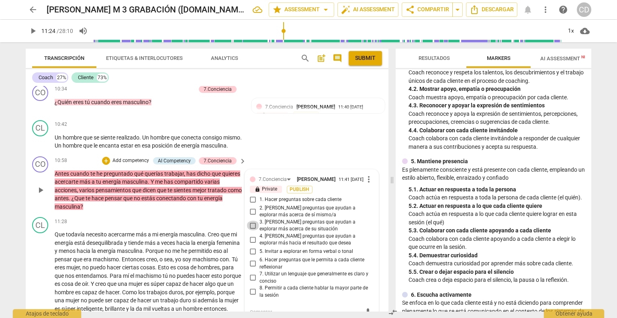
click at [251, 230] on input "3. [PERSON_NAME] preguntas que ayudan a explorar más acerca de su situación" at bounding box center [253, 226] width 13 height 10
click at [251, 269] on input "6. Hacer preguntas que le permita a cada cliente reflexionar" at bounding box center [253, 264] width 13 height 10
click at [105, 165] on div "+" at bounding box center [106, 161] width 8 height 8
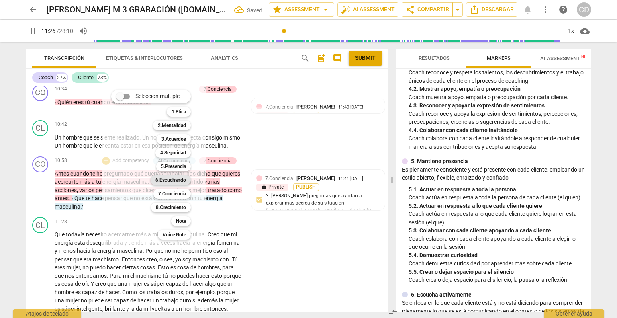
click at [181, 179] on b "6.Escuchando" at bounding box center [171, 180] width 31 height 10
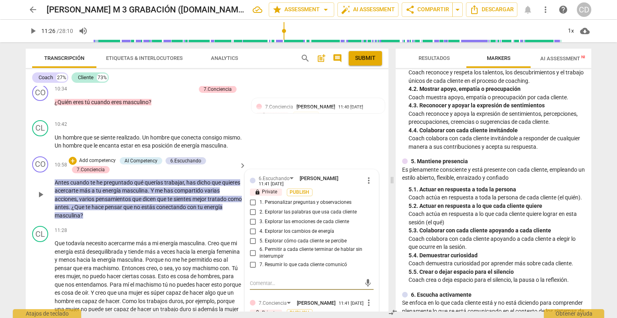
click at [253, 268] on input "7. Resumir lo que cada cliente comunicó" at bounding box center [253, 265] width 13 height 10
click at [264, 153] on div "CL play_arrow pause 10:42 + Add competency keyboard_arrow_right Un hombre que s…" at bounding box center [207, 135] width 363 height 36
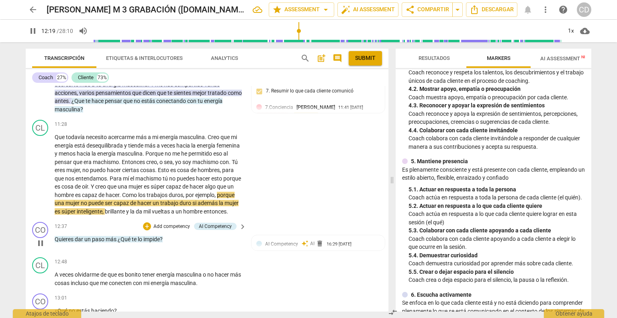
scroll to position [1535, 0]
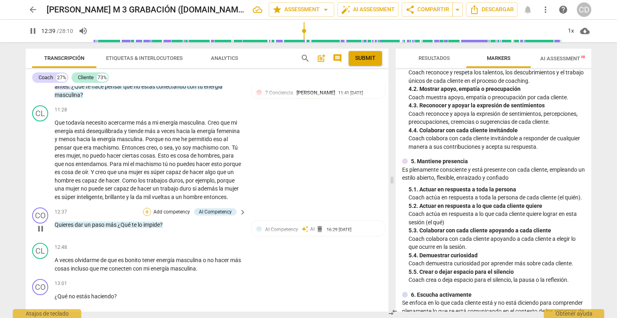
click at [147, 216] on div "+" at bounding box center [147, 212] width 8 height 8
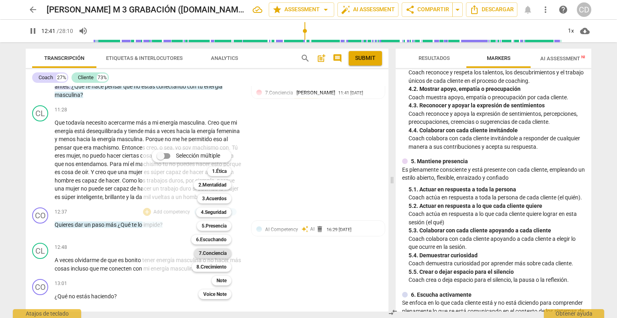
click at [215, 254] on b "7.Conciencia" at bounding box center [213, 253] width 28 height 10
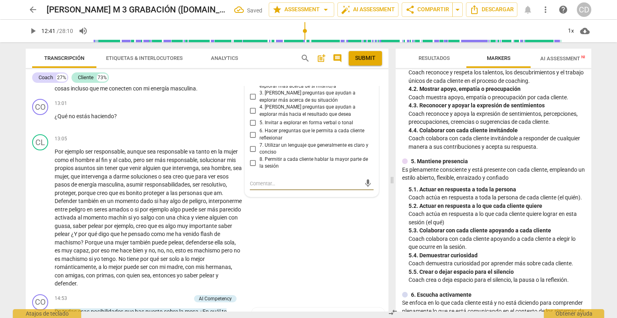
scroll to position [1675, 0]
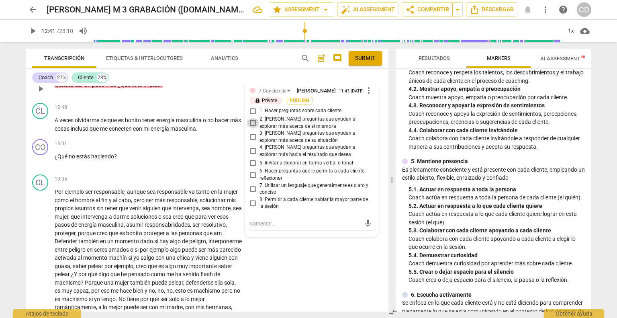
click at [250, 128] on input "2. [PERSON_NAME] preguntas que ayudan a explorar más acerca de sí mismo/a" at bounding box center [253, 123] width 13 height 10
click at [249, 194] on input "7. Utilizar un lenguaje que generalmente es claro y conciso" at bounding box center [253, 189] width 13 height 10
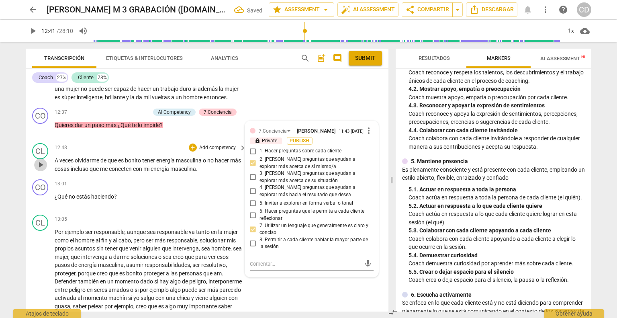
click at [43, 170] on span "play_arrow" at bounding box center [41, 165] width 10 height 10
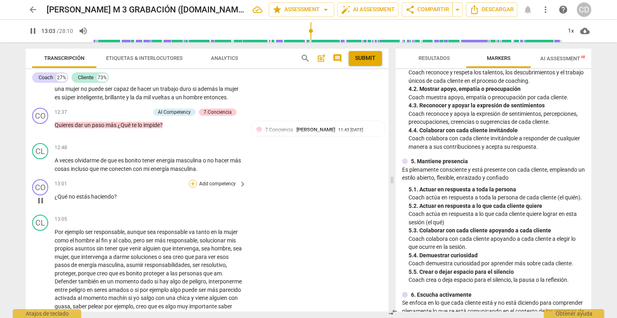
click at [191, 188] on div "+" at bounding box center [193, 184] width 8 height 8
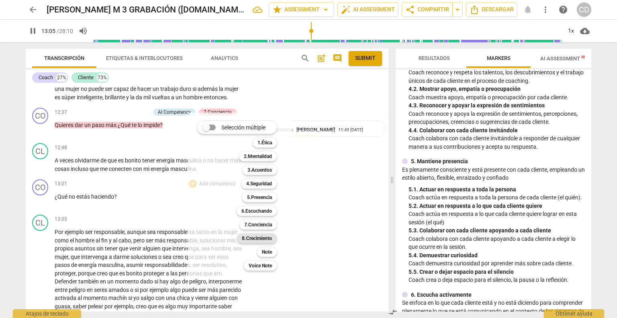
click at [262, 237] on b "8.Сrecimiento" at bounding box center [257, 239] width 30 height 10
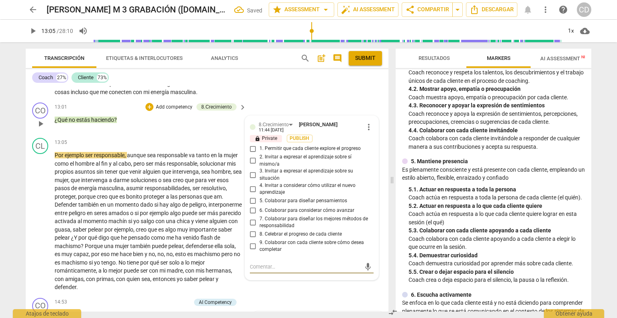
scroll to position [1711, 0]
click at [364, 132] on span "more_vert" at bounding box center [369, 128] width 10 height 10
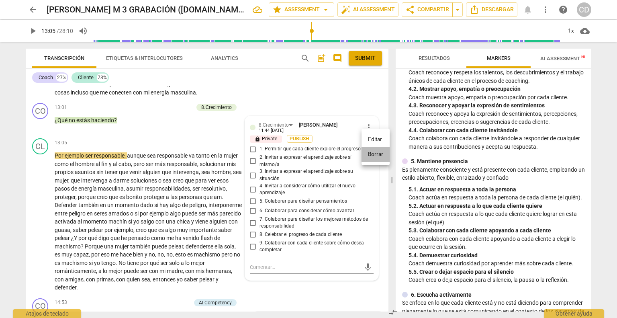
click at [369, 154] on li "Borrar" at bounding box center [376, 154] width 28 height 15
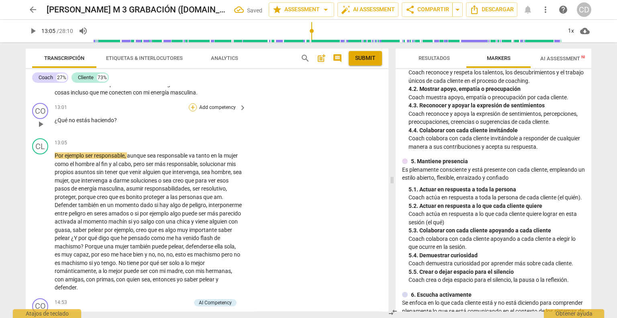
click at [191, 111] on div "+" at bounding box center [193, 107] width 8 height 8
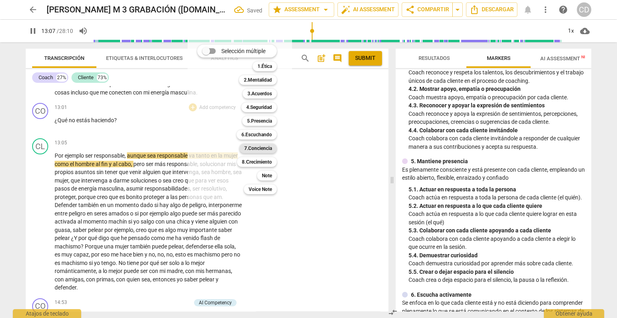
click at [266, 149] on b "7.Conciencia" at bounding box center [258, 149] width 28 height 10
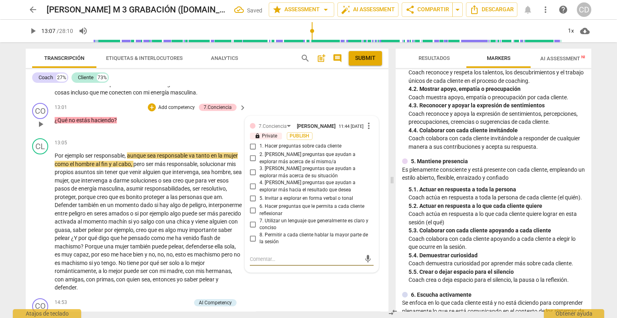
click at [252, 229] on input "7. Utilizar un lenguaje que generalmente es claro y conciso" at bounding box center [253, 224] width 13 height 10
click at [252, 215] on input "6. Hacer preguntas que le permita a cada cliente reflexionar" at bounding box center [253, 210] width 13 height 10
click at [211, 125] on p "¿Qué no estás haciendo ?" at bounding box center [149, 120] width 188 height 8
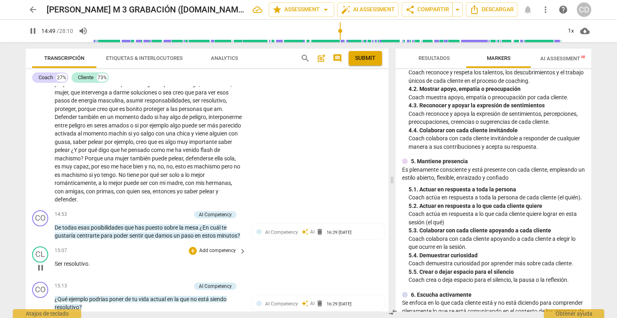
scroll to position [1832, 0]
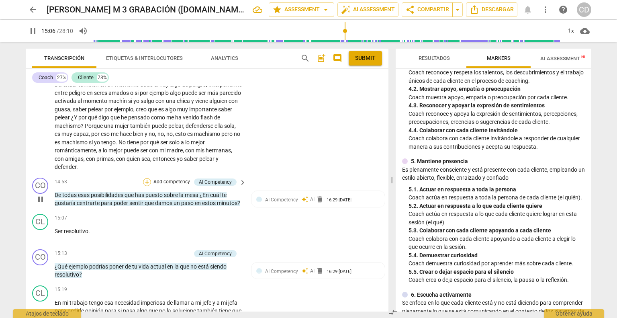
click at [144, 186] on div "+" at bounding box center [147, 182] width 8 height 8
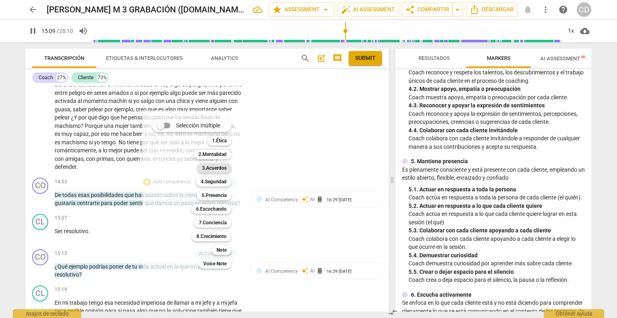
click at [223, 167] on b "3.Acuerdos" at bounding box center [214, 168] width 25 height 10
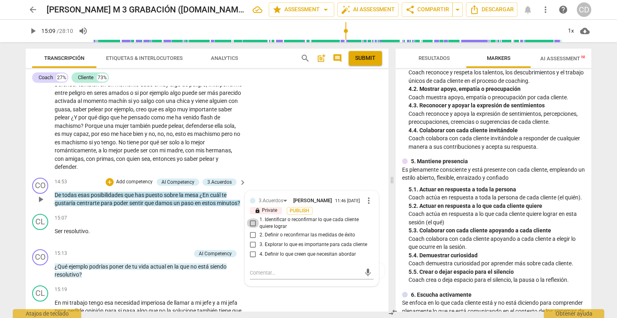
click at [252, 228] on input "1. Identificar o reconfirmar lo que cada cliente quiere lograr" at bounding box center [253, 223] width 13 height 10
click at [277, 160] on div "CL play_arrow pause 13:05 + Add competency keyboard_arrow_right Por ejemplo ser…" at bounding box center [207, 94] width 363 height 160
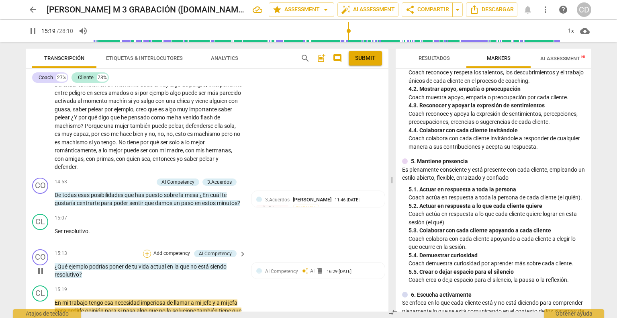
click at [146, 258] on div "+" at bounding box center [147, 254] width 8 height 8
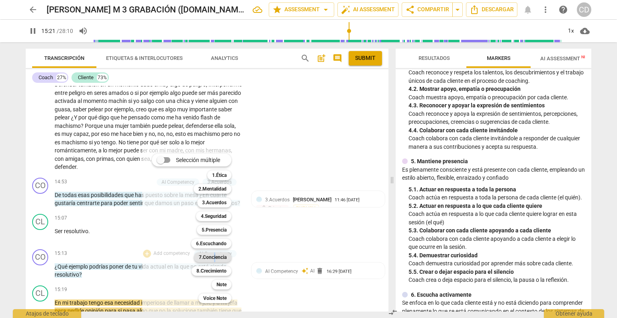
click at [217, 252] on b "7.Conciencia" at bounding box center [213, 257] width 28 height 10
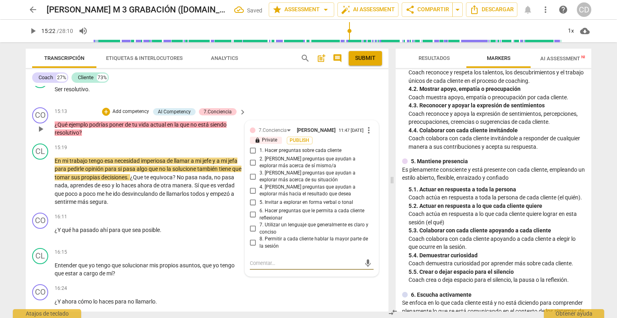
scroll to position [1972, 0]
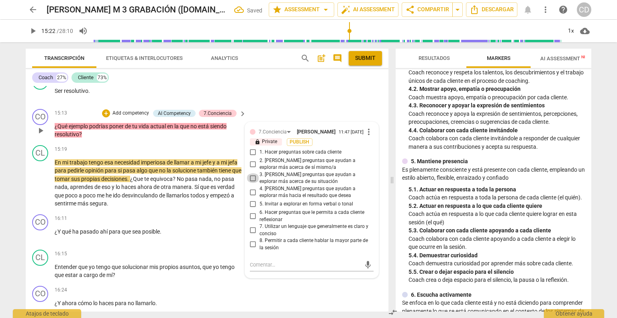
click at [252, 183] on input "3. [PERSON_NAME] preguntas que ayudan a explorar más acerca de su situación" at bounding box center [253, 178] width 13 height 10
click at [310, 304] on div "CO play_arrow pause 16:24 + Add competency keyboard_arrow_right ¿Y ahora cómo l…" at bounding box center [207, 300] width 363 height 35
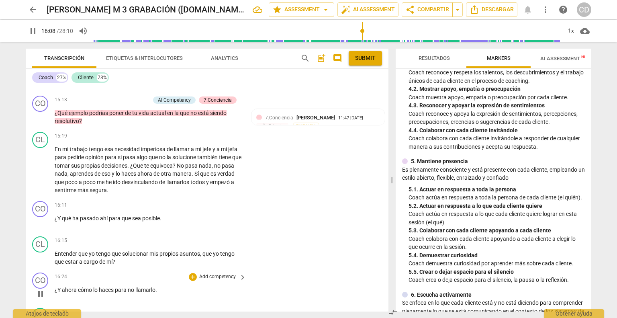
scroll to position [2012, 0]
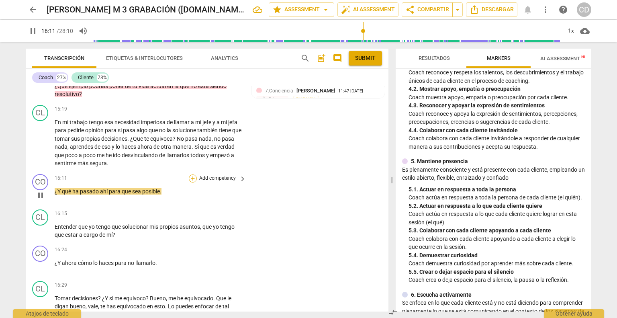
click at [191, 183] on div "+" at bounding box center [193, 178] width 8 height 8
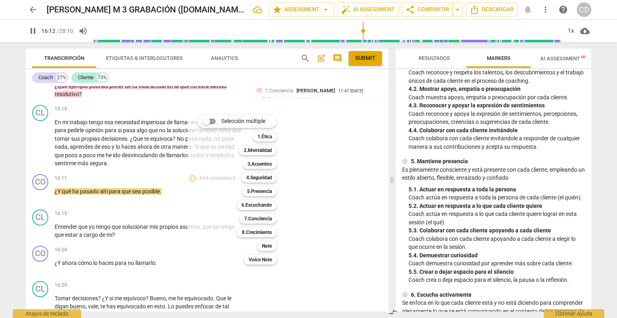
click at [257, 212] on div "7.Conciencia 7" at bounding box center [262, 219] width 53 height 14
click at [266, 215] on b "7.Conciencia" at bounding box center [258, 219] width 28 height 10
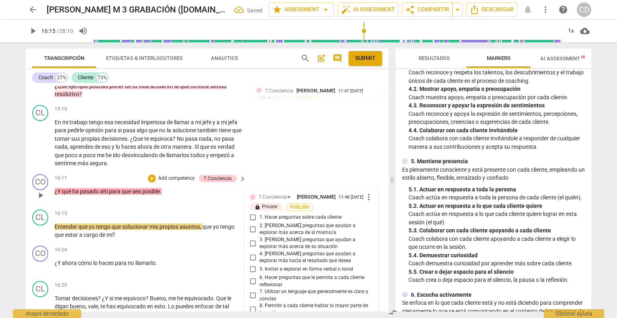
scroll to position [2158, 0]
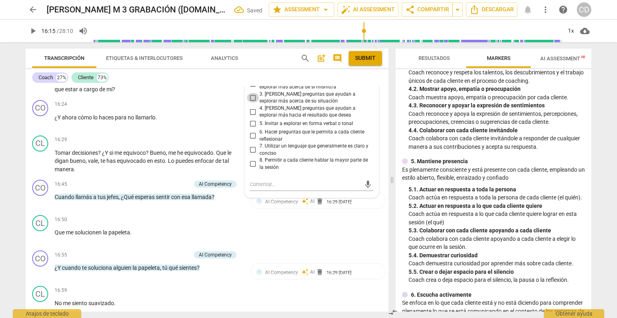
click at [252, 103] on input "3. [PERSON_NAME] preguntas que ayudan a explorar más acerca de su situación" at bounding box center [253, 98] width 13 height 10
click at [272, 232] on div "CL play_arrow pause 16:50 + Add competency keyboard_arrow_right Que me solucion…" at bounding box center [207, 229] width 363 height 35
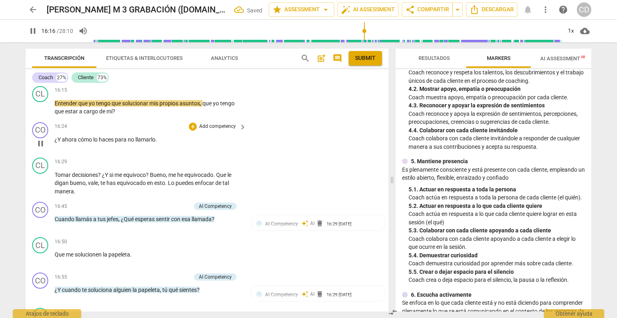
scroll to position [2077, 0]
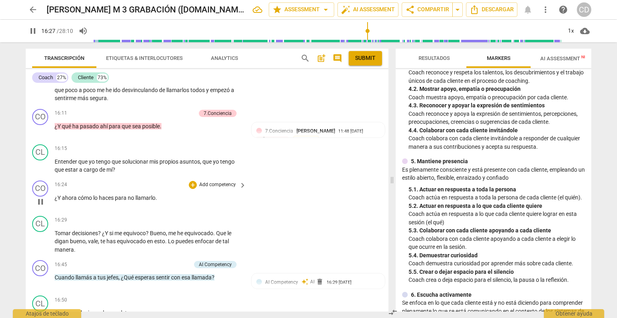
click at [197, 189] on div "+ Add competency" at bounding box center [213, 185] width 48 height 8
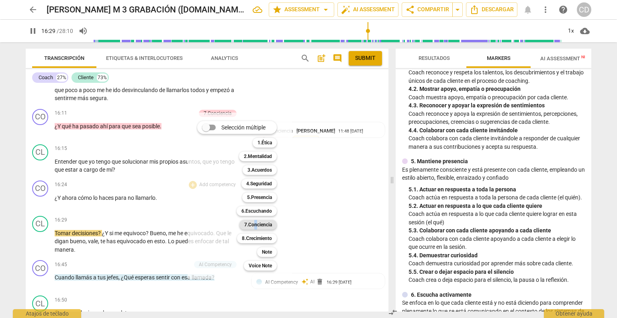
click at [257, 223] on b "7.Conciencia" at bounding box center [258, 225] width 28 height 10
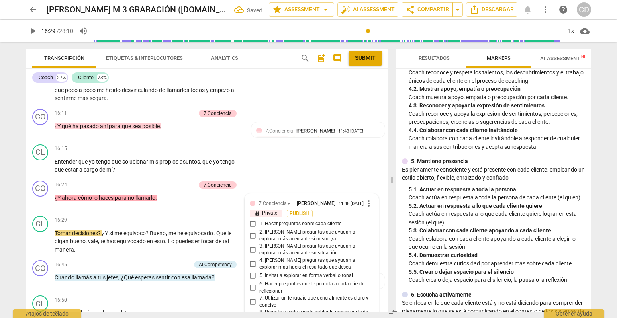
scroll to position [2229, 0]
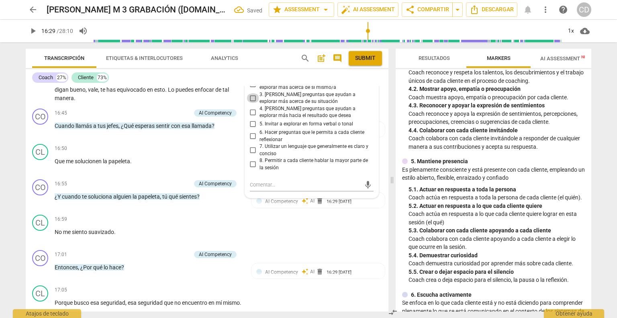
click at [254, 103] on input "3. [PERSON_NAME] preguntas que ayudan a explorar más acerca de su situación" at bounding box center [253, 98] width 13 height 10
click at [228, 236] on p "No me siento suavizado ." at bounding box center [149, 232] width 188 height 8
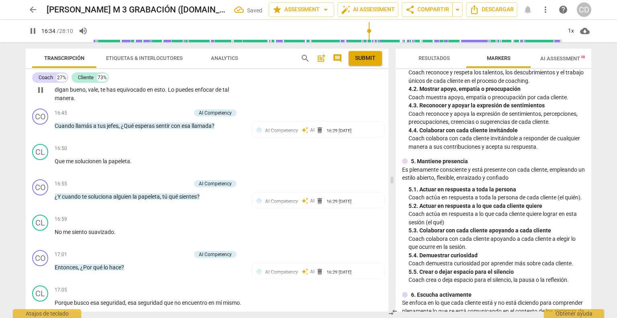
click at [102, 85] on span "?" at bounding box center [100, 81] width 4 height 6
click at [101, 87] on div "16:29 + Add competency keyboard_arrow_right Tomar decisiones ? ¿Y si me equivoc…" at bounding box center [151, 83] width 193 height 38
click at [148, 117] on div "+" at bounding box center [147, 113] width 8 height 8
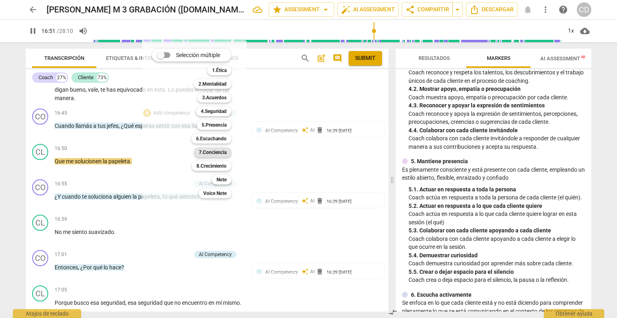
click at [218, 152] on b "7.Conciencia" at bounding box center [213, 153] width 28 height 10
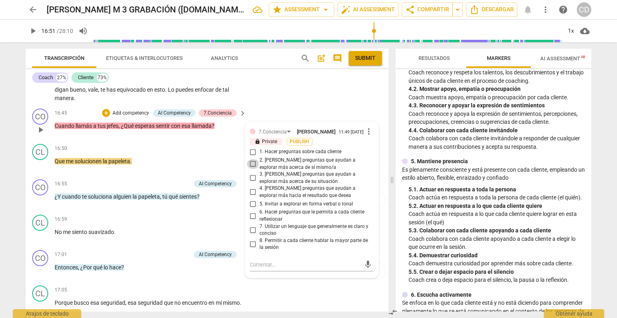
click at [250, 169] on input "2. [PERSON_NAME] preguntas que ayudan a explorar más acerca de sí mismo/a" at bounding box center [253, 164] width 13 height 10
click at [43, 170] on span "play_arrow" at bounding box center [41, 165] width 10 height 10
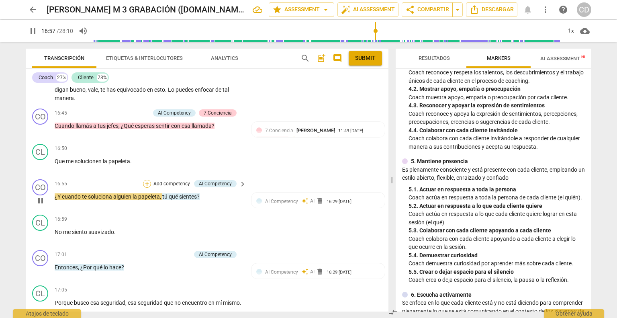
click at [148, 188] on div "+" at bounding box center [147, 184] width 8 height 8
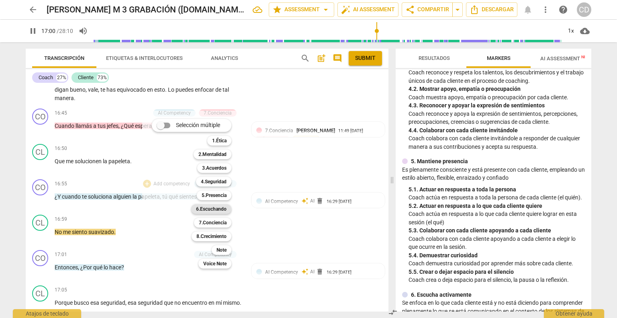
click at [205, 209] on b "6.Escuchando" at bounding box center [211, 209] width 31 height 10
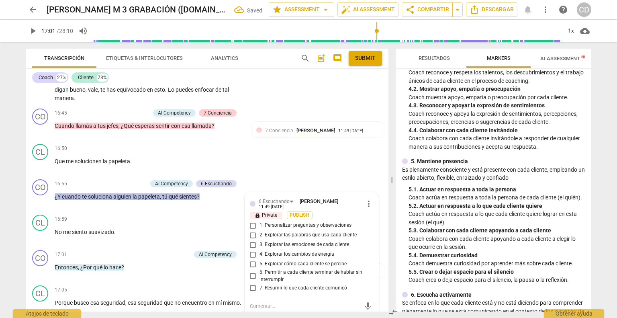
scroll to position [2346, 0]
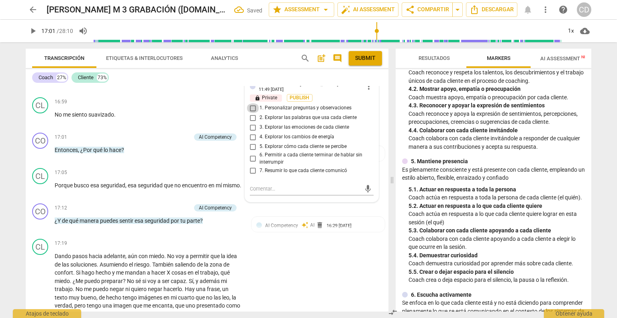
click at [251, 113] on input "1. Personalizar preguntas y observaciones" at bounding box center [253, 108] width 13 height 10
click at [191, 162] on div "17:01 + Add competency AI Competency keyboard_arrow_right Entonces , ¿Por qué l…" at bounding box center [151, 147] width 193 height 29
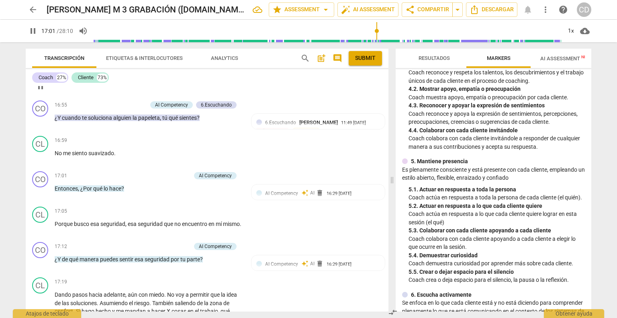
scroll to position [2266, 0]
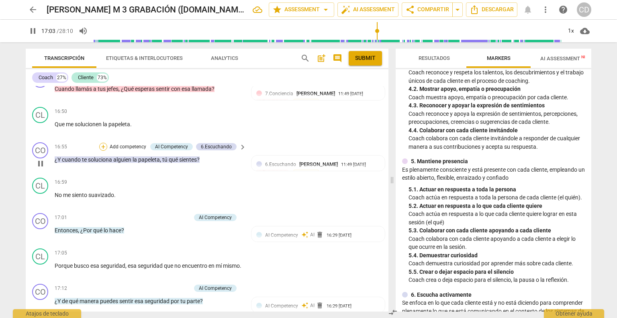
click at [101, 151] on div "+" at bounding box center [103, 147] width 8 height 8
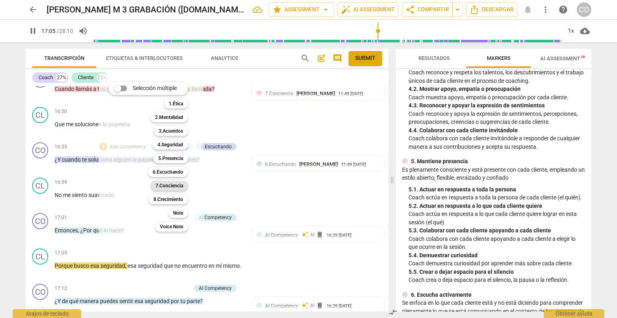
drag, startPoint x: 169, startPoint y: 185, endPoint x: 223, endPoint y: 184, distance: 53.9
click at [169, 184] on b "7.Conciencia" at bounding box center [170, 186] width 28 height 10
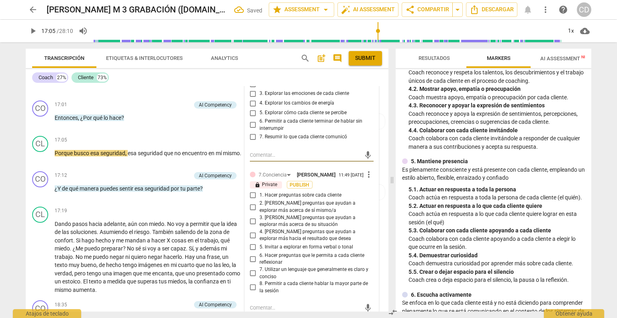
scroll to position [2386, 0]
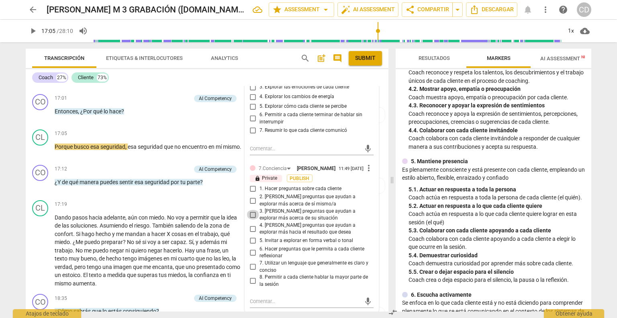
click at [252, 219] on input "3. [PERSON_NAME] preguntas que ayudan a explorar más acerca de su situación" at bounding box center [253, 215] width 13 height 10
click at [256, 219] on input "3. [PERSON_NAME] preguntas que ayudan a explorar más acerca de su situación" at bounding box center [253, 215] width 13 height 10
click at [253, 205] on input "2. [PERSON_NAME] preguntas que ayudan a explorar más acerca de sí mismo/a" at bounding box center [253, 201] width 13 height 10
click at [253, 219] on input "3. [PERSON_NAME] preguntas que ayudan a explorar más acerca de su situación" at bounding box center [253, 215] width 13 height 10
click at [219, 151] on p "Porque busco esa seguridad , esa seguridad que no encuentro en mí mismo ." at bounding box center [149, 147] width 188 height 8
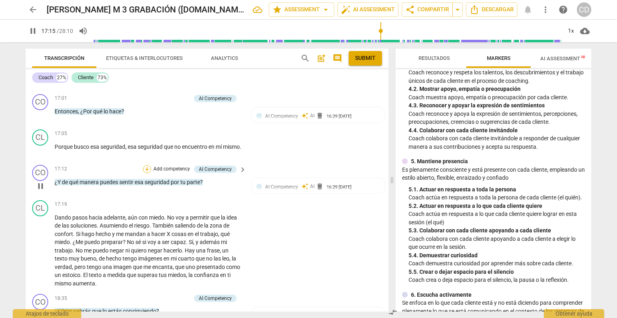
click at [148, 173] on div "+" at bounding box center [147, 169] width 8 height 8
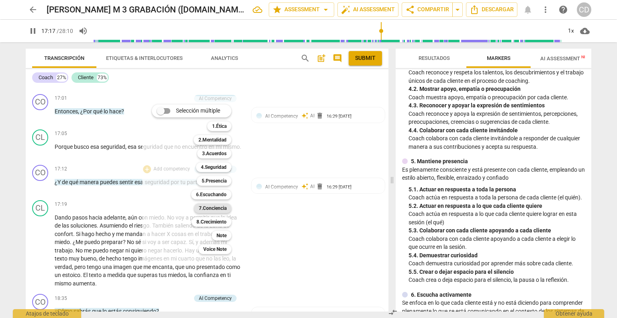
click at [219, 209] on b "7.Conciencia" at bounding box center [213, 208] width 28 height 10
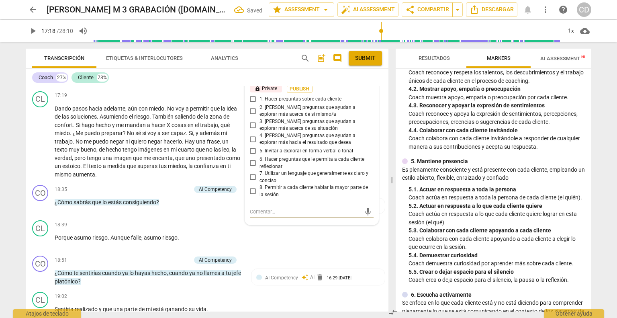
scroll to position [2481, 0]
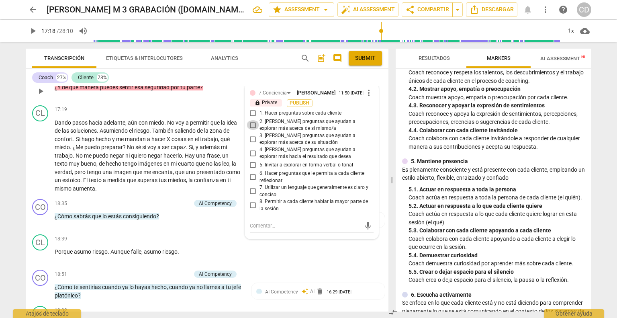
click at [254, 130] on input "2. [PERSON_NAME] preguntas que ayudan a explorar más acerca de sí mismo/a" at bounding box center [253, 125] width 13 height 10
click at [252, 182] on input "6. Hacer preguntas que le permita a cada cliente reflexionar" at bounding box center [253, 177] width 13 height 10
drag, startPoint x: 250, startPoint y: 204, endPoint x: 212, endPoint y: 211, distance: 38.7
click at [250, 196] on input "7. Utilizar un lenguaje que generalmente es claro y conciso" at bounding box center [253, 192] width 13 height 10
click at [42, 160] on span "play_arrow" at bounding box center [41, 156] width 10 height 10
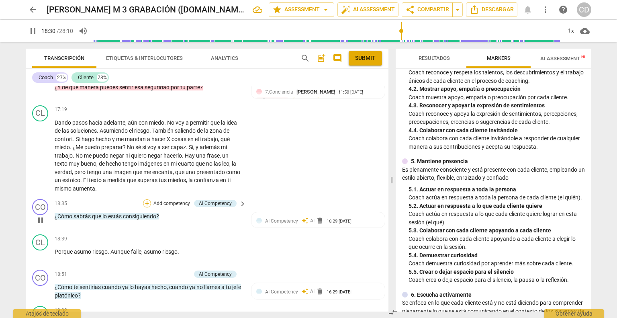
click at [146, 207] on div "+" at bounding box center [147, 203] width 8 height 8
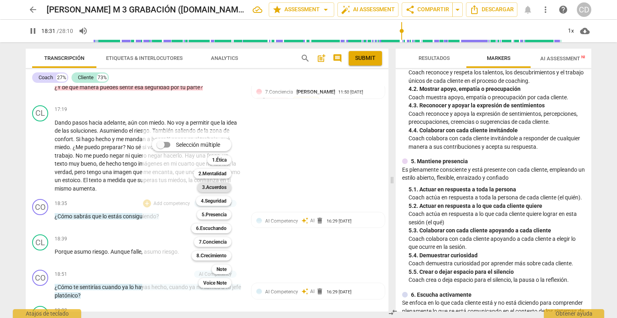
click at [209, 187] on b "3.Acuerdos" at bounding box center [214, 188] width 25 height 10
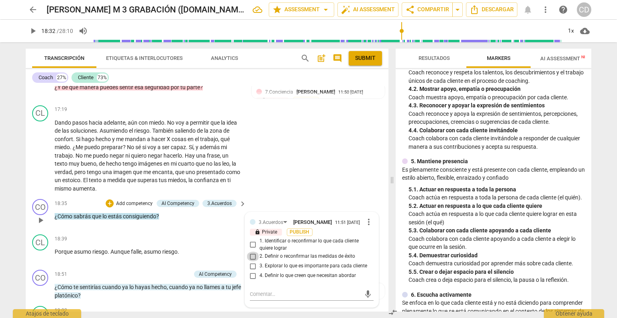
click at [254, 261] on input "2. Definir o reconfirmar las medidas de éxito" at bounding box center [253, 257] width 13 height 10
click at [218, 228] on div "18:35 + Add competency AI Competency 3.Acuerdos keyboard_arrow_right ¿Cómo sabr…" at bounding box center [151, 213] width 193 height 29
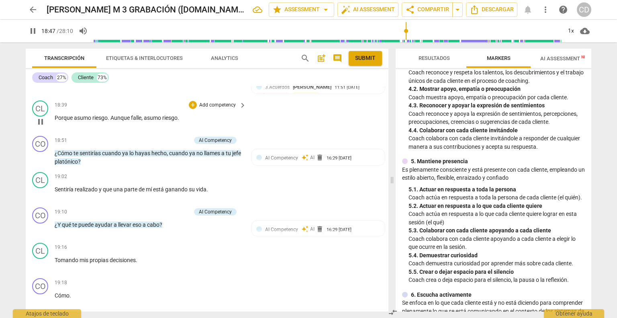
scroll to position [2642, 0]
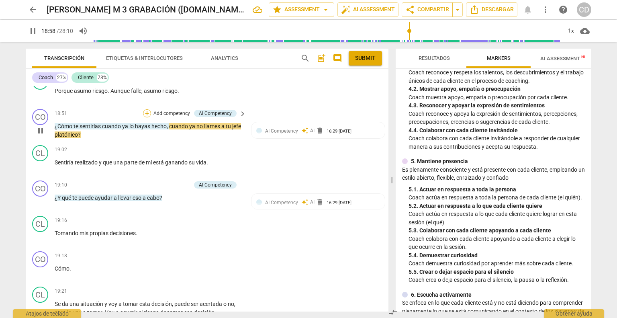
click at [148, 117] on div "+" at bounding box center [147, 113] width 8 height 8
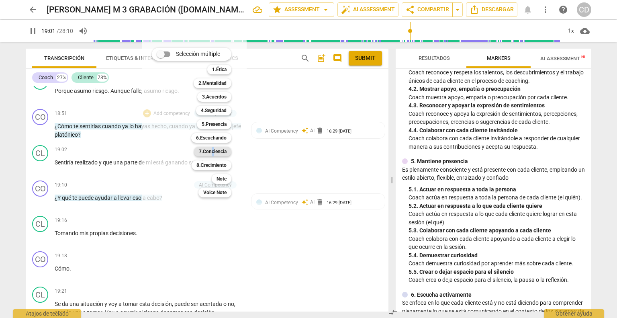
click at [215, 152] on b "7.Conciencia" at bounding box center [213, 152] width 28 height 10
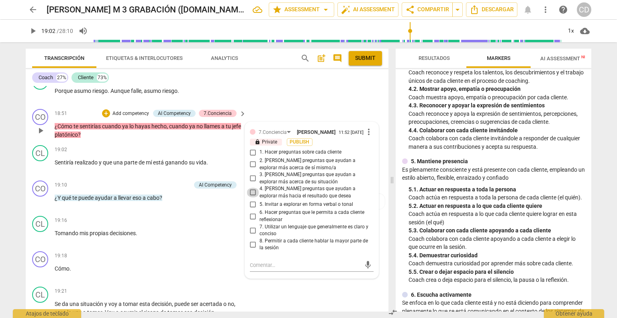
click at [252, 197] on input "4. [PERSON_NAME] preguntas que ayudan a explorar más hacia el resultado que des…" at bounding box center [253, 193] width 13 height 10
drag, startPoint x: 199, startPoint y: 185, endPoint x: 202, endPoint y: 178, distance: 6.5
click at [202, 177] on div "CL play_arrow pause 19:02 + Add competency keyboard_arrow_right Sentiría realiz…" at bounding box center [207, 159] width 363 height 35
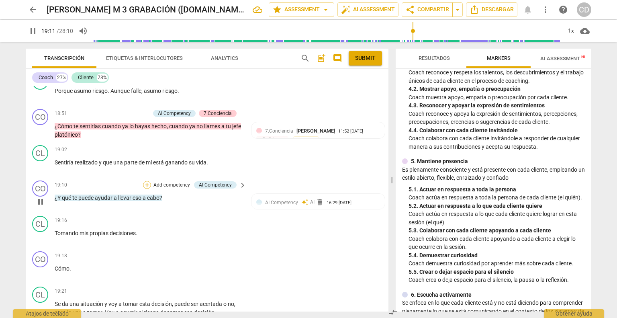
click at [145, 189] on div "+" at bounding box center [147, 185] width 8 height 8
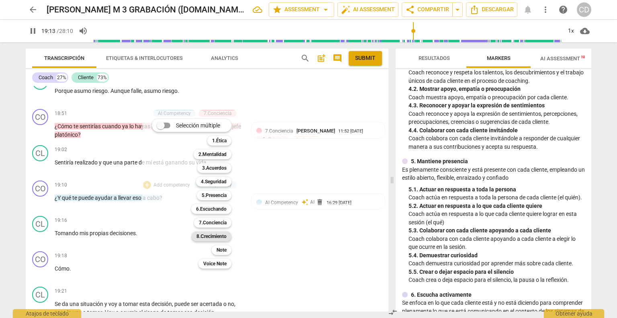
click at [210, 235] on b "8.Сrecimiento" at bounding box center [212, 237] width 30 height 10
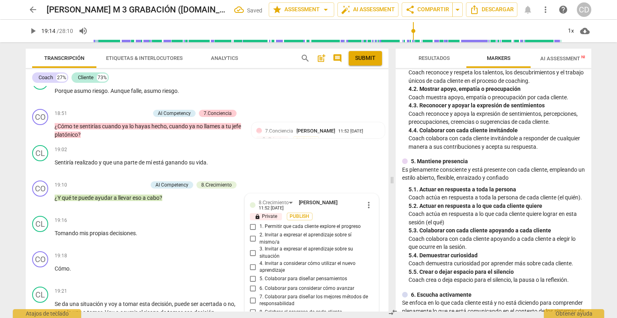
scroll to position [2797, 0]
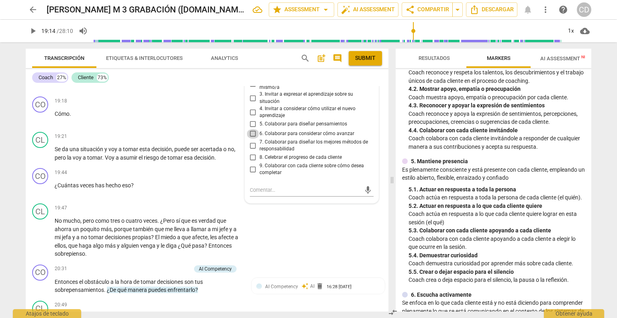
click at [252, 139] on input "6. Colaborar para considerar cómo avanzar" at bounding box center [253, 134] width 13 height 10
click at [293, 240] on div "CL play_arrow pause 19:47 + Add competency keyboard_arrow_right No mucho , pero…" at bounding box center [207, 230] width 363 height 61
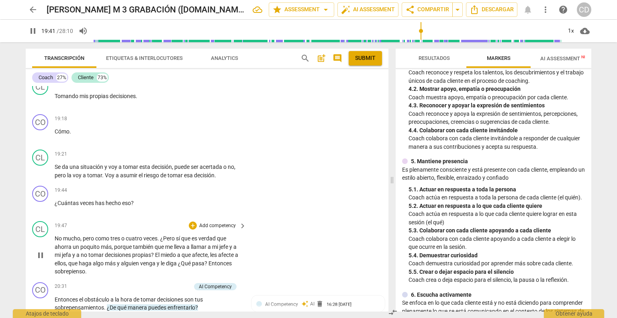
scroll to position [2837, 0]
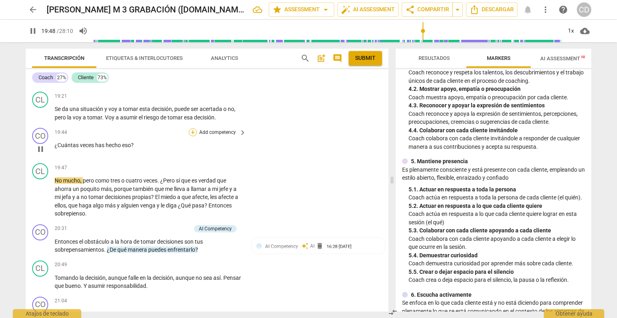
click at [191, 136] on div "+" at bounding box center [193, 132] width 8 height 8
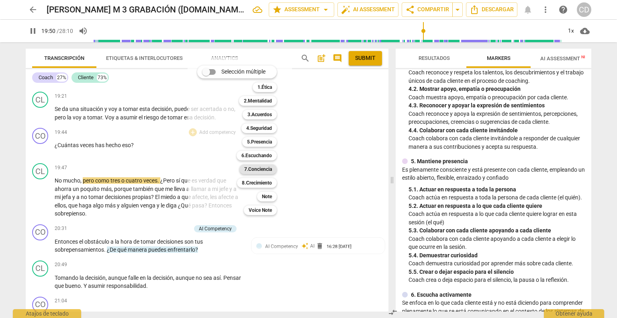
click at [272, 168] on b "7.Conciencia" at bounding box center [258, 169] width 28 height 10
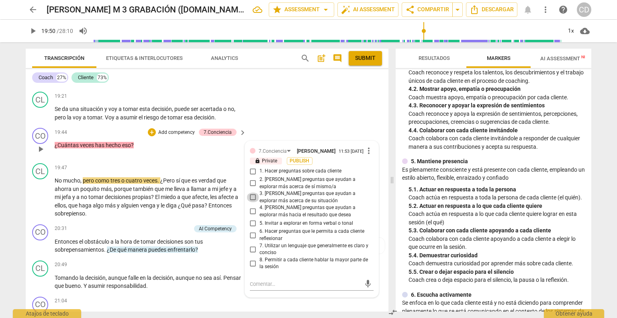
click at [252, 202] on input "3. [PERSON_NAME] preguntas que ayudan a explorar más acerca de su situación" at bounding box center [253, 198] width 13 height 10
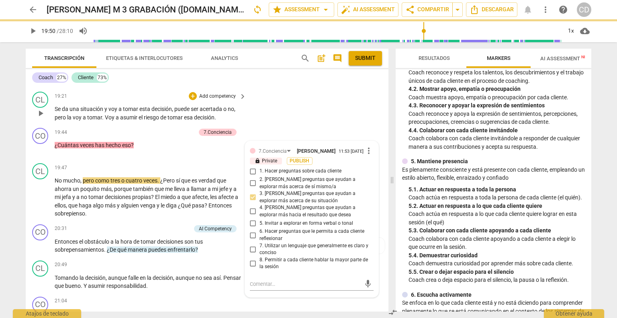
click at [284, 100] on div "CL play_arrow pause 19:21 + Add competency keyboard_arrow_right Se da una situa…" at bounding box center [207, 106] width 363 height 36
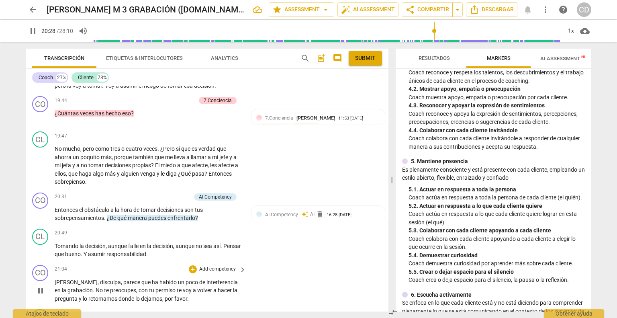
scroll to position [2877, 0]
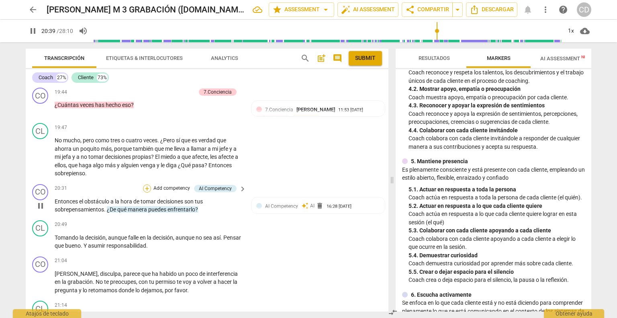
click at [145, 193] on div "+" at bounding box center [147, 189] width 8 height 8
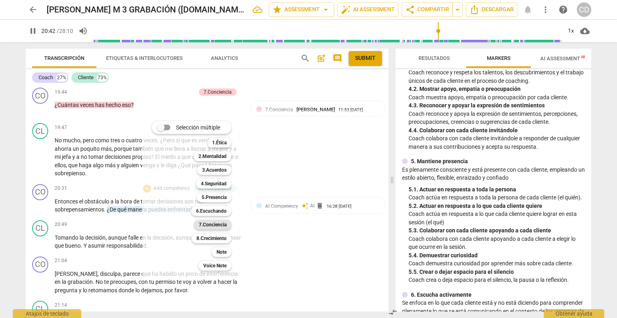
click at [217, 227] on b "7.Conciencia" at bounding box center [213, 225] width 28 height 10
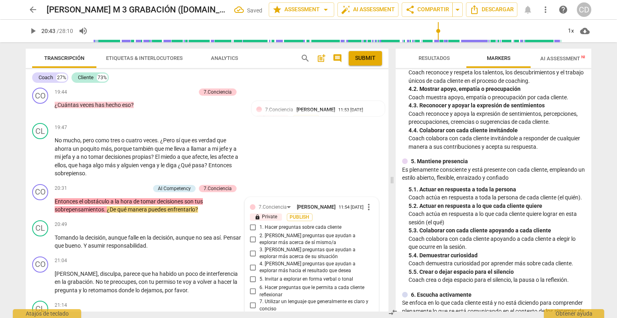
scroll to position [3029, 0]
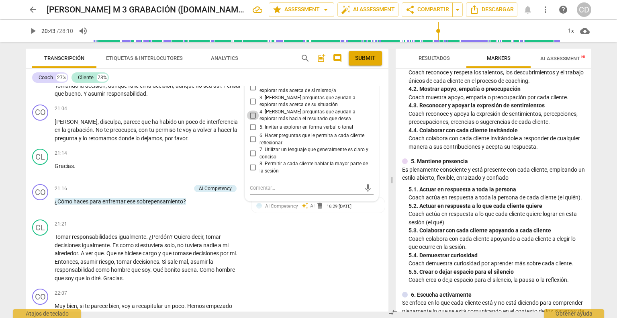
click at [250, 120] on input "4. [PERSON_NAME] preguntas que ayudan a explorar más hacia el resultado que des…" at bounding box center [253, 116] width 13 height 10
click at [308, 248] on div "CL play_arrow pause 21:21 + Add competency keyboard_arrow_right Tomar responsab…" at bounding box center [207, 250] width 363 height 69
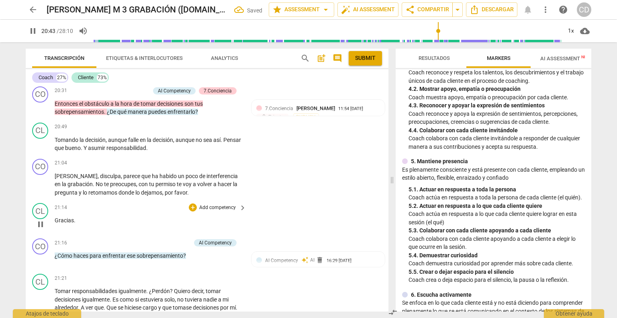
scroll to position [2908, 0]
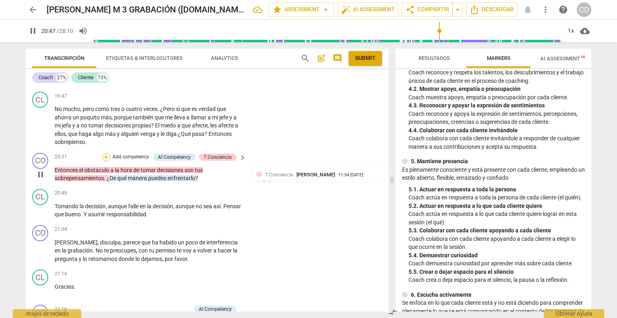
click at [106, 161] on div "+" at bounding box center [106, 157] width 8 height 8
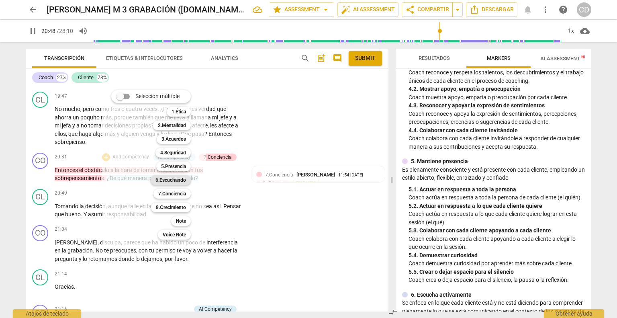
click at [180, 180] on b "6.Escuchando" at bounding box center [171, 180] width 31 height 10
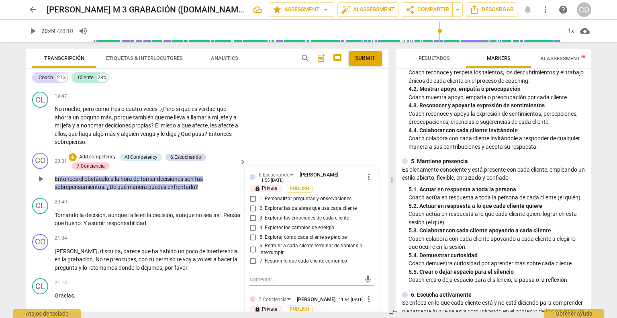
click at [252, 266] on input "7. Resumir lo que cada cliente comunicó" at bounding box center [253, 261] width 13 height 10
click at [235, 181] on div "20:31 + Add competency AI Competency 6.Escuchando 7.Conciencia keyboard_arrow_r…" at bounding box center [151, 172] width 193 height 39
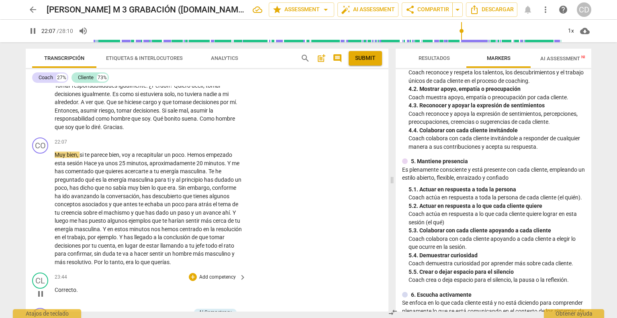
scroll to position [3230, 0]
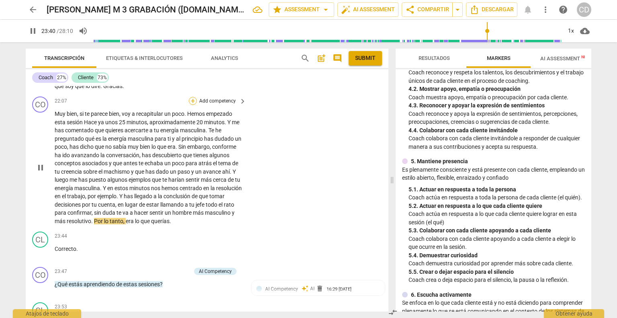
click at [191, 105] on div "+" at bounding box center [193, 101] width 8 height 8
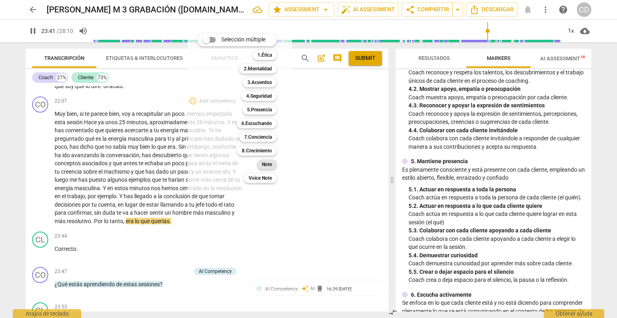
click at [269, 164] on b "Note" at bounding box center [267, 165] width 10 height 10
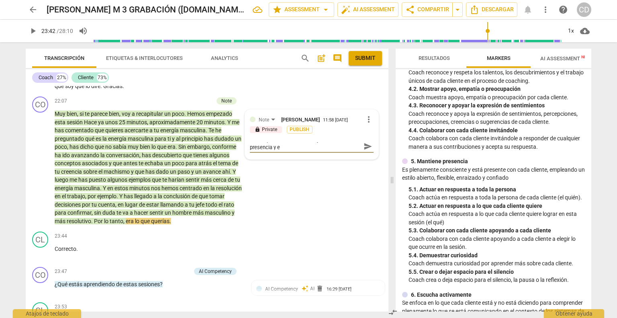
scroll to position [0, 0]
drag, startPoint x: 468, startPoint y: 73, endPoint x: 333, endPoint y: 157, distance: 159.1
click at [333, 157] on textarea "La recapitulación es correcta y demuestra presencia y escucha de la coach." at bounding box center [305, 149] width 111 height 15
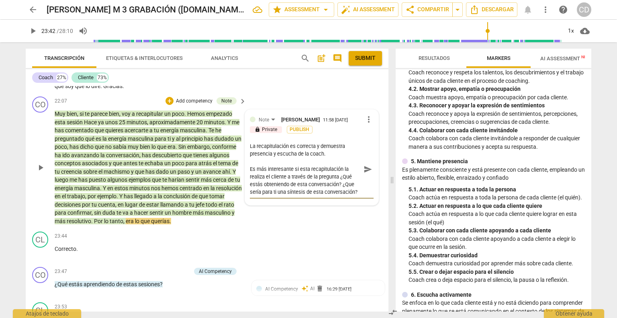
scroll to position [7, 0]
drag, startPoint x: 283, startPoint y: 201, endPoint x: 293, endPoint y: 201, distance: 10.5
click at [283, 201] on textarea "La recapitulación es correcta y demuestra presencia y escucha de la coach. Es m…" at bounding box center [305, 172] width 111 height 61
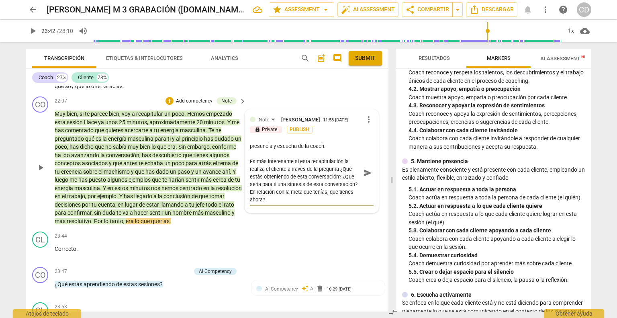
scroll to position [22, 0]
click at [368, 177] on span "send" at bounding box center [368, 172] width 9 height 9
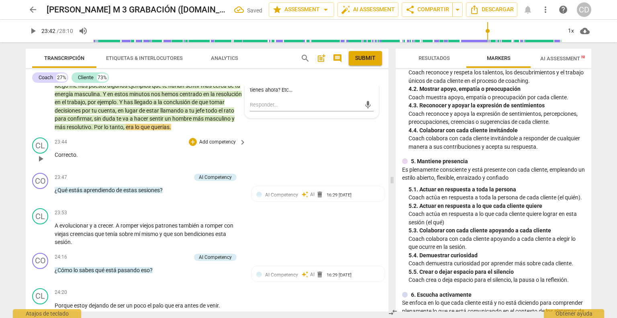
scroll to position [3310, 0]
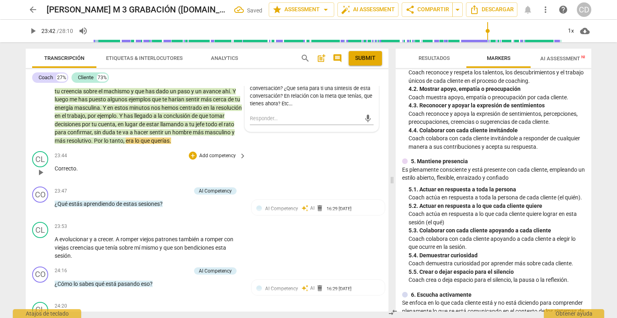
click at [41, 177] on span "play_arrow" at bounding box center [41, 173] width 10 height 10
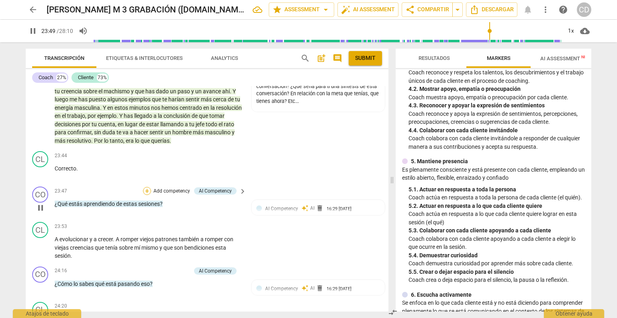
click at [148, 195] on div "+" at bounding box center [147, 191] width 8 height 8
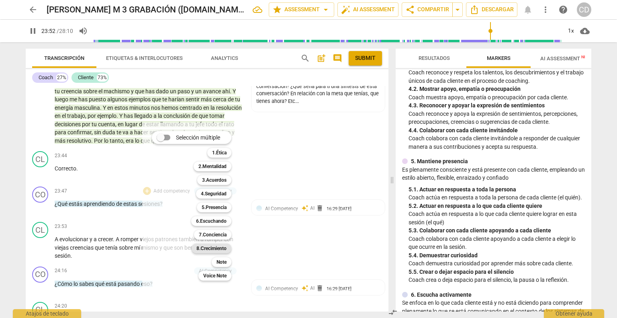
click at [217, 245] on b "8.Сrecimiento" at bounding box center [212, 249] width 30 height 10
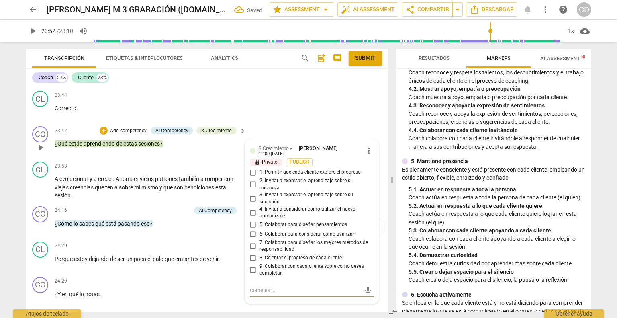
scroll to position [3357, 0]
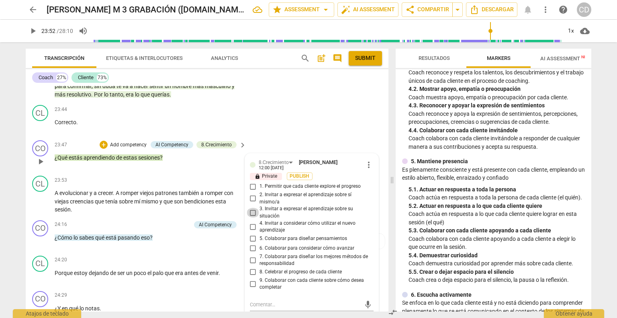
click at [250, 217] on input "3. Invitar a expresar el aprendizaje sobre su situación" at bounding box center [253, 213] width 13 height 10
click at [252, 203] on input "2. Invitar a expresar el aprendizaje sobre sí mismo/a" at bounding box center [253, 199] width 13 height 10
click at [39, 206] on span "play_arrow" at bounding box center [41, 202] width 10 height 10
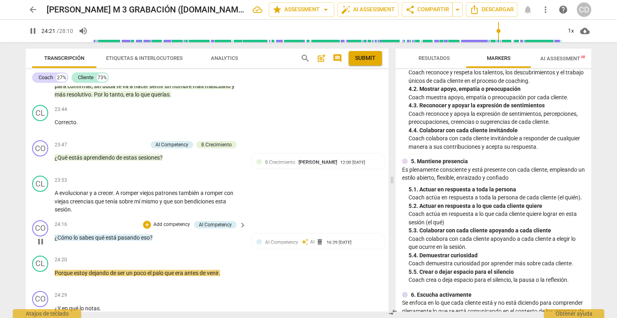
click at [148, 229] on div "+ Add competency AI Competency" at bounding box center [190, 224] width 94 height 9
click at [146, 229] on div "+" at bounding box center [147, 225] width 8 height 8
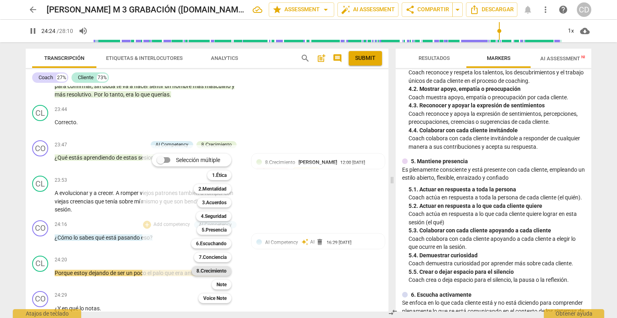
click at [230, 271] on div "8.Сrecimiento" at bounding box center [212, 271] width 40 height 10
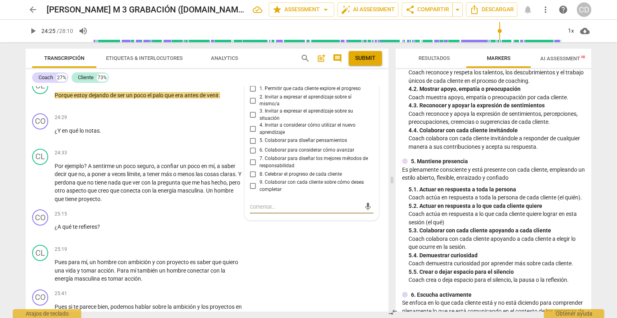
scroll to position [3517, 0]
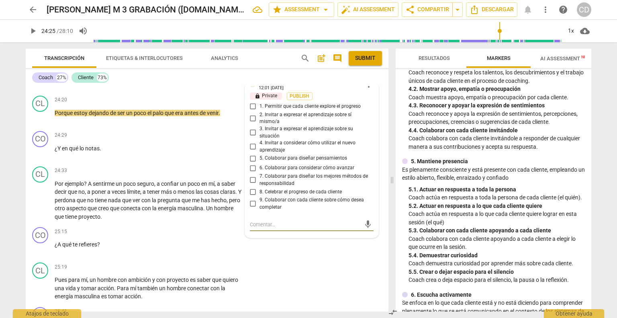
click at [251, 111] on input "1. Permitir que cada cliente explore el progreso" at bounding box center [253, 107] width 13 height 10
click at [310, 276] on div "CL play_arrow pause 25:19 + Add competency keyboard_arrow_right Pues para mí , …" at bounding box center [207, 281] width 363 height 45
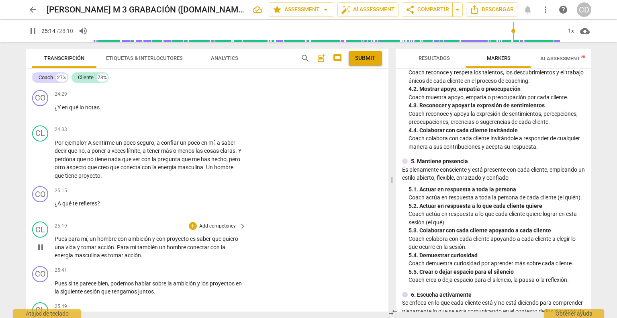
scroll to position [3557, 0]
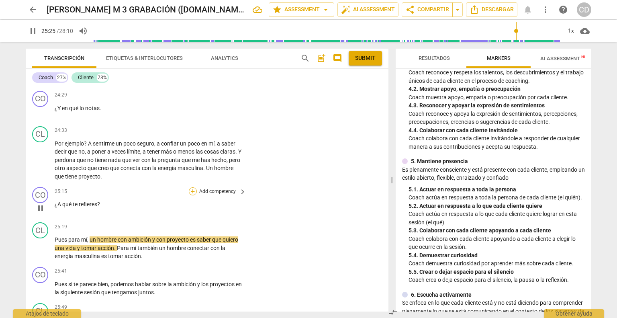
click at [193, 195] on div "+" at bounding box center [193, 191] width 8 height 8
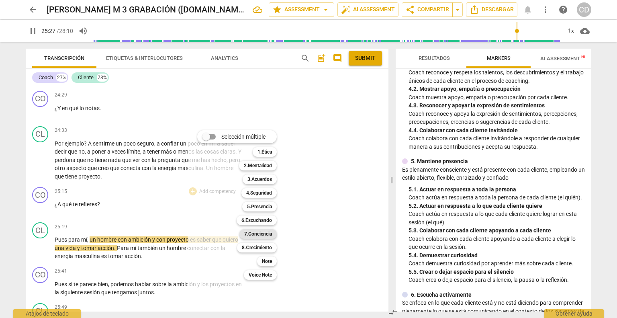
click at [250, 236] on b "7.Conciencia" at bounding box center [258, 234] width 28 height 10
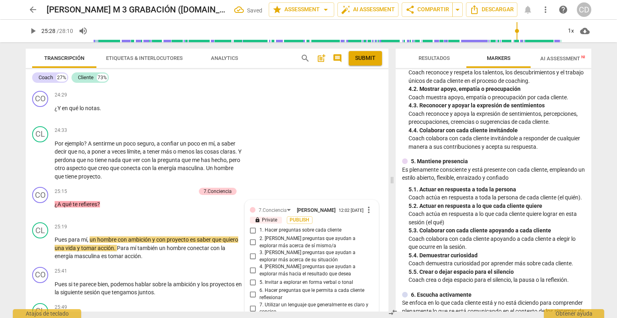
scroll to position [3718, 0]
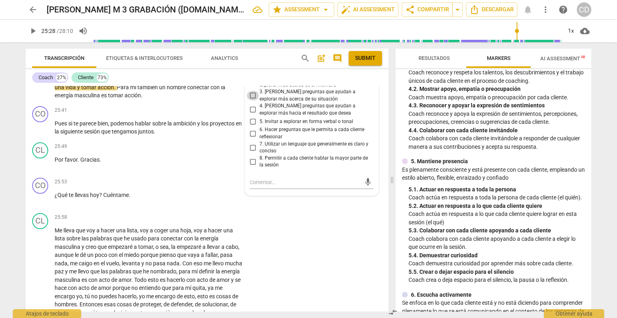
click at [251, 101] on input "3. [PERSON_NAME] preguntas que ayudan a explorar más acerca de su situación" at bounding box center [253, 96] width 13 height 10
click at [283, 262] on div "CL play_arrow pause 25:58 + Add competency keyboard_arrow_right Me lleva que vo…" at bounding box center [207, 273] width 363 height 127
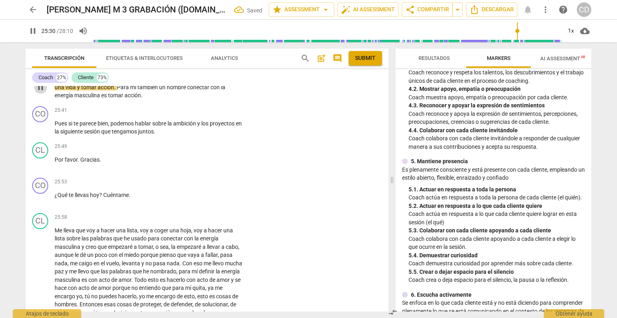
click at [40, 92] on span "pause" at bounding box center [41, 87] width 10 height 10
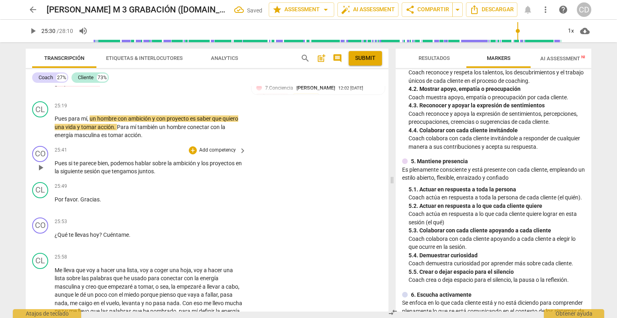
scroll to position [3678, 0]
click at [41, 132] on span "play_arrow" at bounding box center [41, 128] width 10 height 10
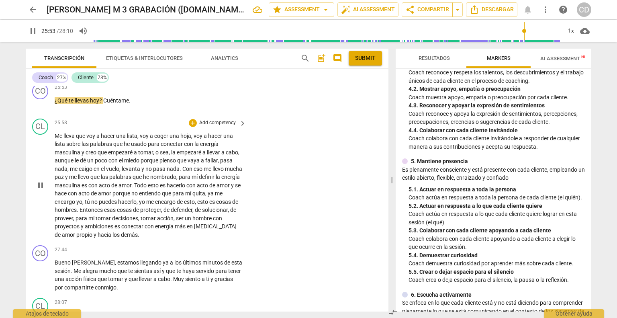
scroll to position [3798, 0]
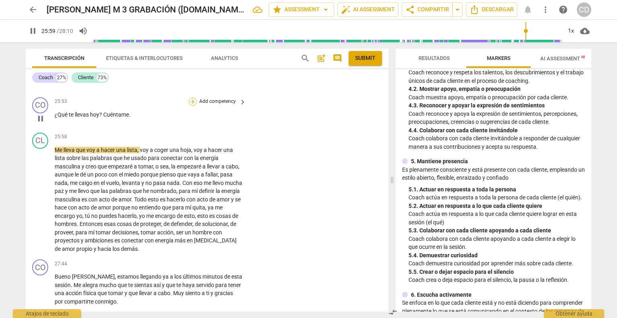
click at [193, 106] on div "+" at bounding box center [193, 102] width 8 height 8
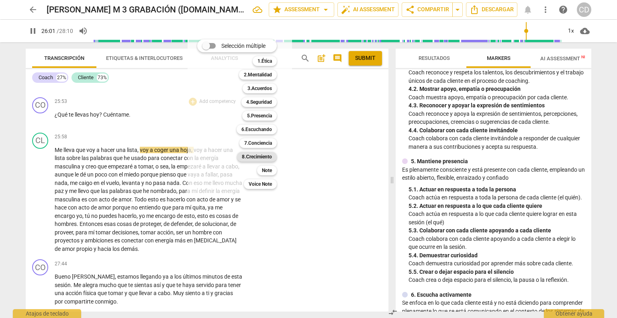
click at [249, 160] on b "8.Сrecimiento" at bounding box center [257, 157] width 30 height 10
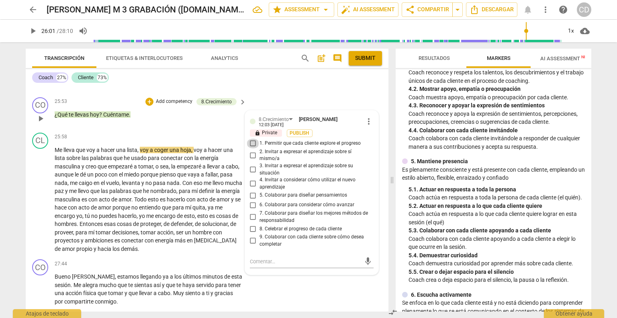
click at [249, 148] on input "1. Permitir que cada cliente explore el progreso" at bounding box center [253, 144] width 13 height 10
click at [43, 204] on span "play_arrow" at bounding box center [41, 200] width 10 height 10
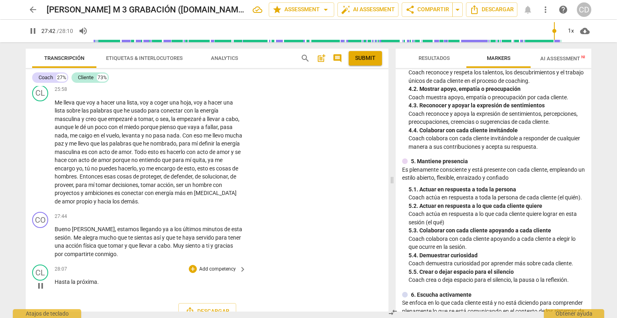
scroll to position [3872, 0]
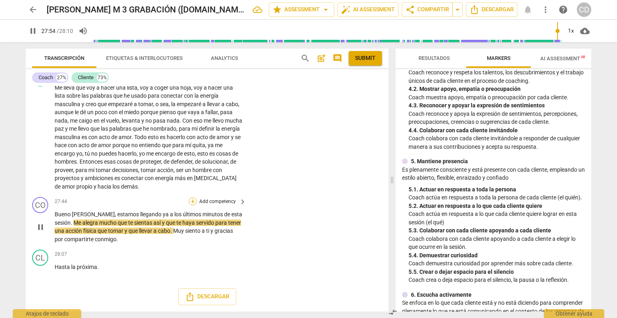
click at [192, 204] on div "+" at bounding box center [193, 201] width 8 height 8
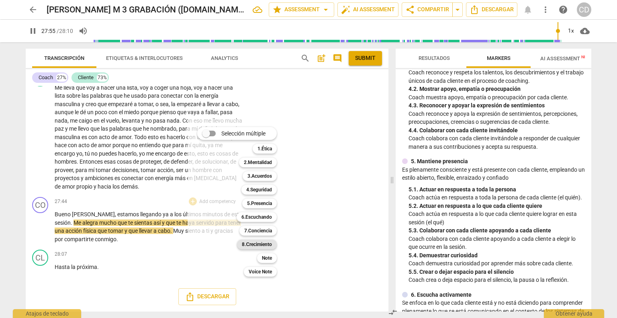
click at [267, 245] on b "8.Сrecimiento" at bounding box center [257, 245] width 30 height 10
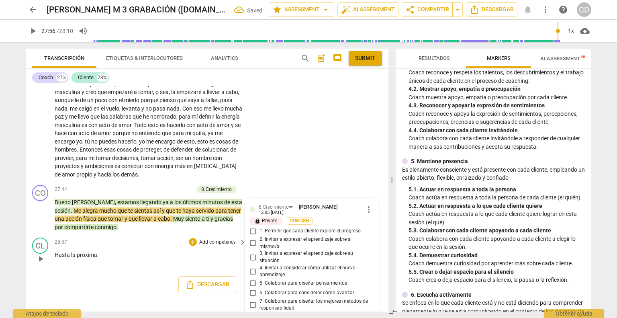
scroll to position [3936, 0]
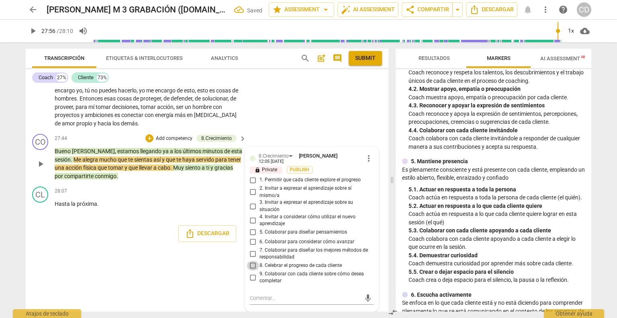
click at [252, 263] on input "8. Celebrar el progreso de cada cliente" at bounding box center [253, 266] width 13 height 10
click at [167, 207] on div "28:07 + Add competency keyboard_arrow_right Hasta la próxima ." at bounding box center [151, 201] width 193 height 29
click at [269, 117] on div "CL play_arrow pause 25:58 + Add competency keyboard_arrow_right Me lleva que vo…" at bounding box center [207, 67] width 363 height 127
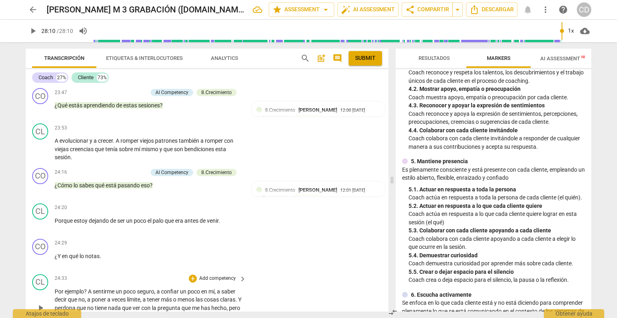
scroll to position [3269, 0]
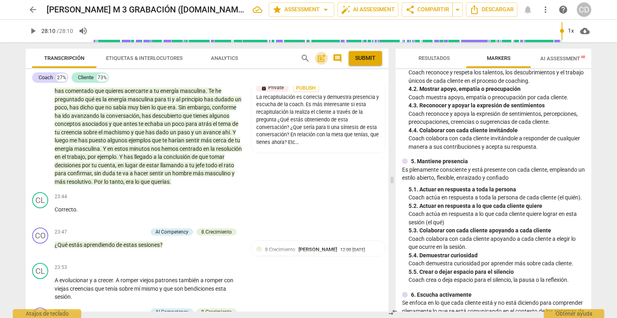
click at [320, 61] on span "post_add" at bounding box center [322, 58] width 10 height 10
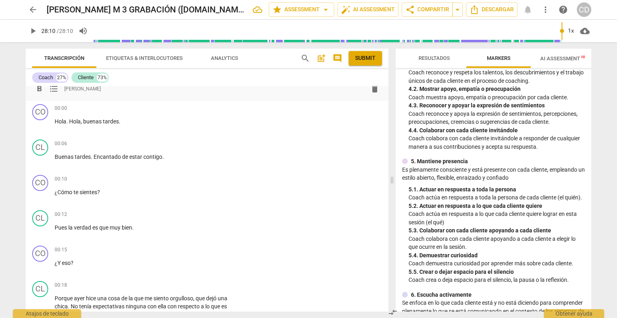
click at [106, 91] on div "format_bold format_list_bulleted [PERSON_NAME] delete" at bounding box center [207, 89] width 350 height 14
click at [103, 89] on div "format_bold format_list_bulleted [PERSON_NAME] delete" at bounding box center [207, 89] width 350 height 14
click at [54, 91] on span "format_list_bulleted" at bounding box center [54, 89] width 10 height 10
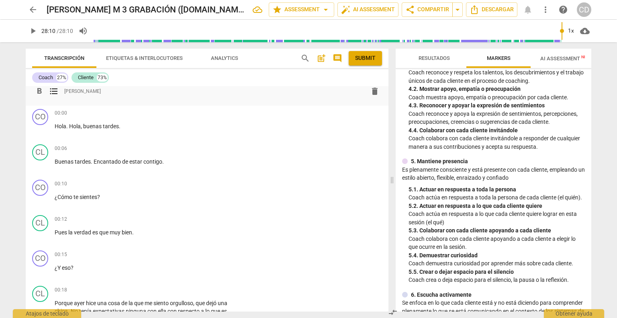
scroll to position [21, 0]
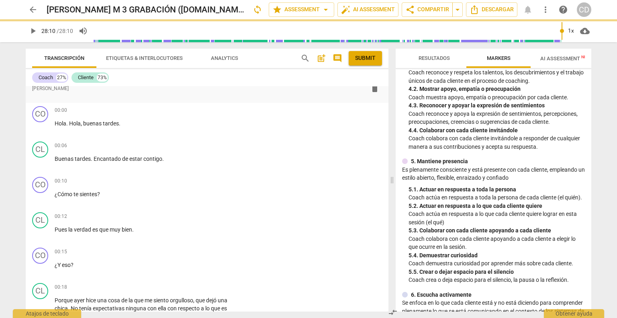
click at [53, 96] on div "format_bold format_list_bulleted [PERSON_NAME] delete Summary:" at bounding box center [207, 84] width 363 height 37
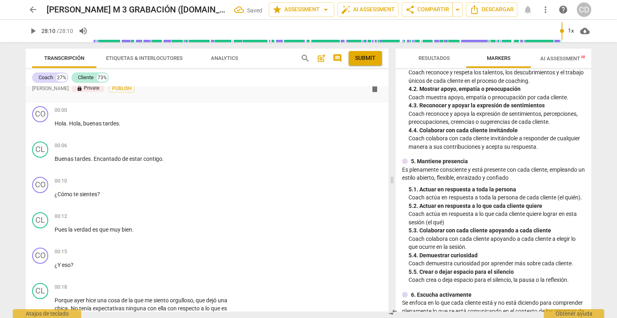
click at [90, 96] on div "format_bold format_list_bulleted [PERSON_NAME] lock Private Publish delete Summ…" at bounding box center [207, 84] width 363 height 37
click at [70, 94] on div "format_bold format_list_bulleted [PERSON_NAME] lock Private Publish delete" at bounding box center [207, 88] width 350 height 14
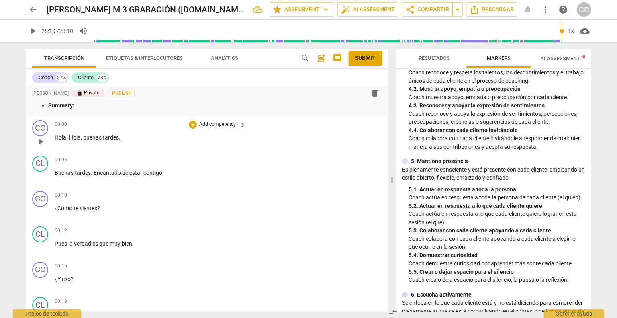
scroll to position [0, 0]
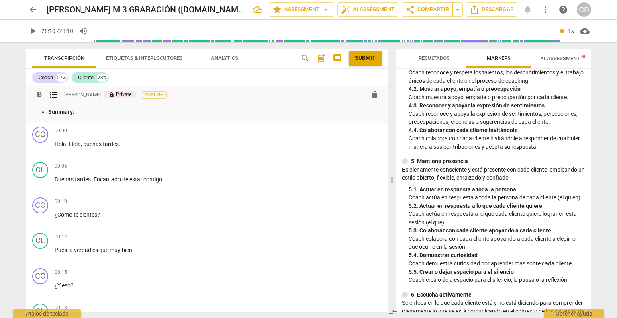
click at [78, 114] on p "Summary:" at bounding box center [215, 112] width 334 height 8
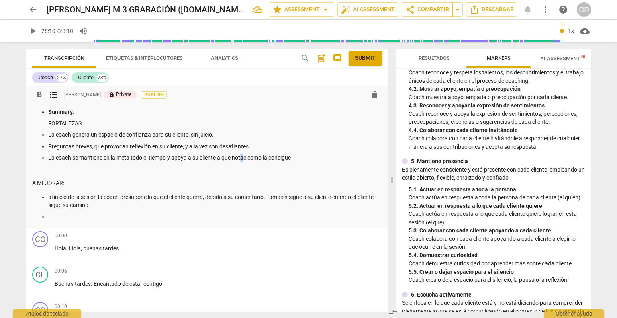
click at [244, 159] on p "La coach se mantiene en la meta todo el tiempo y apoya a su cliente a que notae…" at bounding box center [215, 158] width 334 height 8
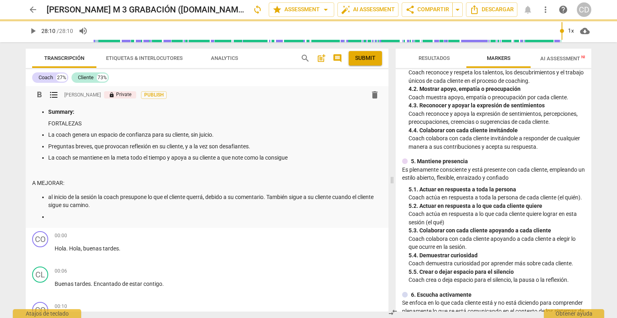
click at [58, 216] on p at bounding box center [215, 217] width 334 height 8
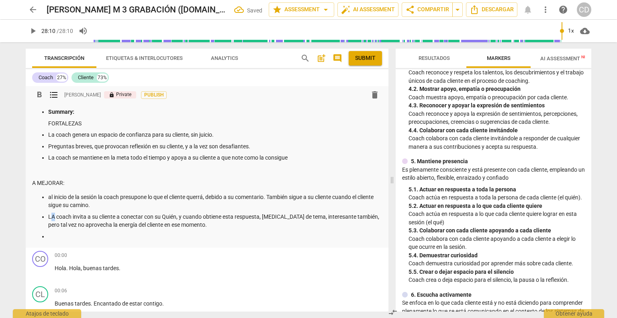
drag, startPoint x: 54, startPoint y: 215, endPoint x: 51, endPoint y: 221, distance: 6.5
click at [51, 217] on p "LA coach invita a su cliente a conectar con su Quién, y cuando obtiene esta res…" at bounding box center [215, 221] width 334 height 16
click at [70, 236] on p at bounding box center [215, 236] width 334 height 8
click at [86, 236] on p "Al final de la seisón la coach toma la dirección al" at bounding box center [215, 236] width 334 height 8
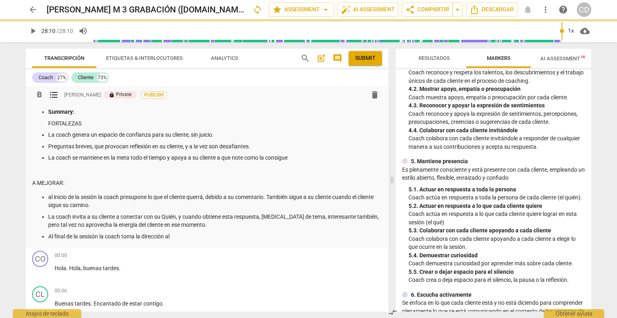
click at [185, 240] on p "Al final de la sesisón la coach toma la dirección al" at bounding box center [215, 236] width 334 height 8
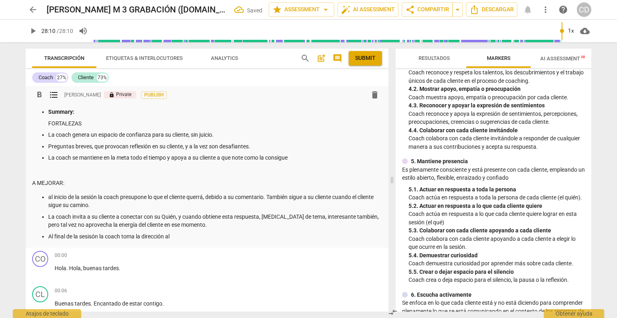
click at [93, 237] on p "Al final de la sesisón la coach toma la dirección al" at bounding box center [215, 236] width 334 height 8
click at [176, 236] on p "Al final de la sesión la coach toma la dirección al" at bounding box center [215, 236] width 334 height 8
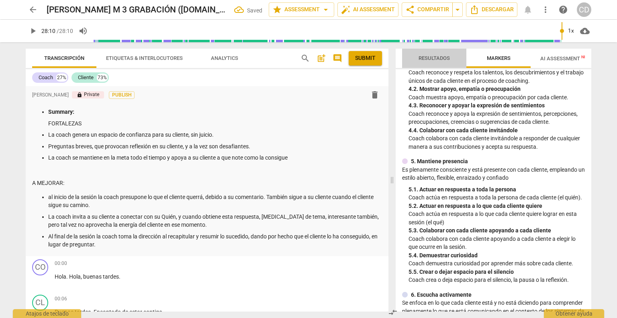
click at [387, 56] on span "Resultados" at bounding box center [434, 58] width 31 height 6
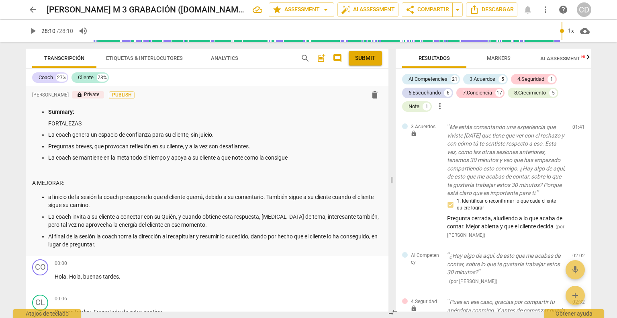
click at [387, 61] on icon "button" at bounding box center [589, 57] width 10 height 10
click at [387, 55] on span "Scores" at bounding box center [553, 58] width 19 height 6
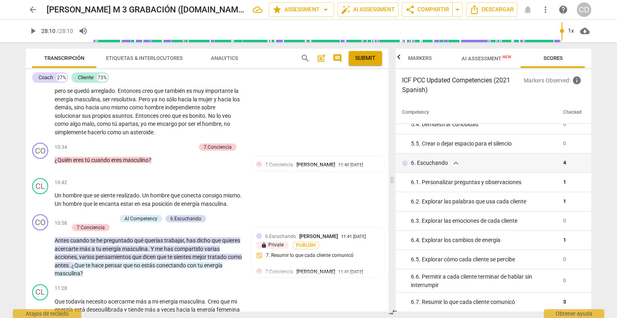
scroll to position [1528, 0]
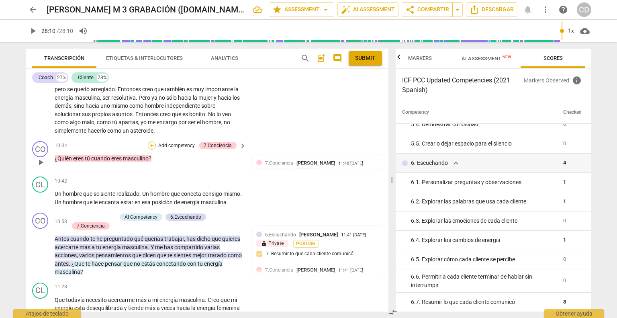
click at [150, 142] on div "+" at bounding box center [152, 146] width 8 height 8
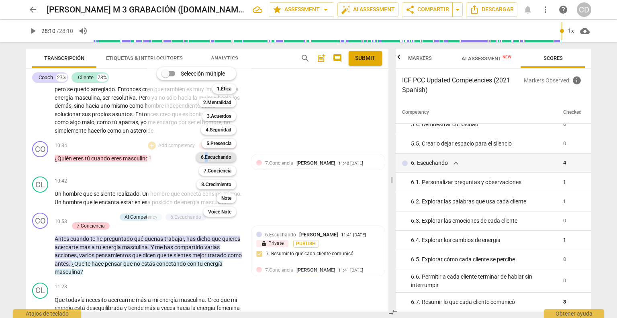
click at [210, 155] on b "6.Escuchando" at bounding box center [216, 157] width 31 height 10
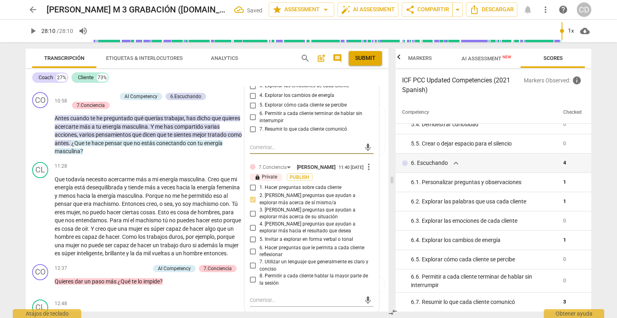
scroll to position [1608, 0]
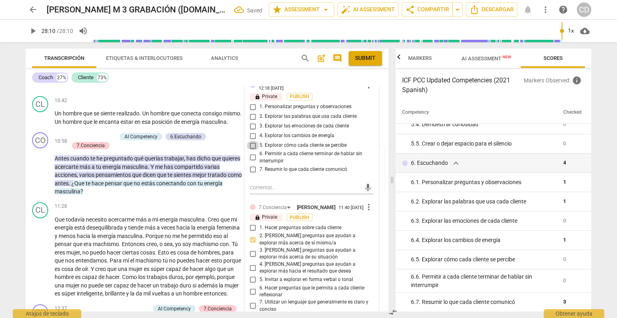
click at [254, 142] on input "5. Explorar cómo cada cliente se percibe" at bounding box center [253, 146] width 13 height 10
click at [214, 85] on div "Coach 27% Cliente 73% format_bold format_list_bulleted [PERSON_NAME] lock Priva…" at bounding box center [207, 190] width 363 height 242
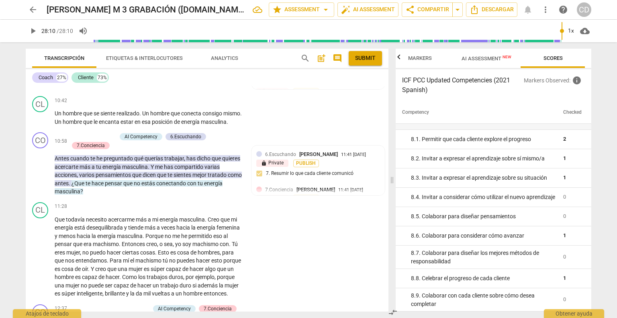
scroll to position [724, 0]
click at [387, 56] on span "AI Assessment New" at bounding box center [487, 58] width 50 height 6
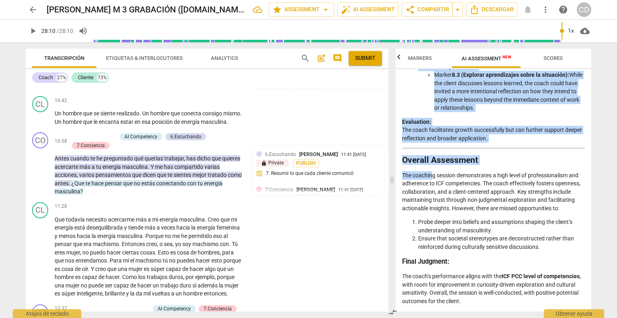
scroll to position [1797, 0]
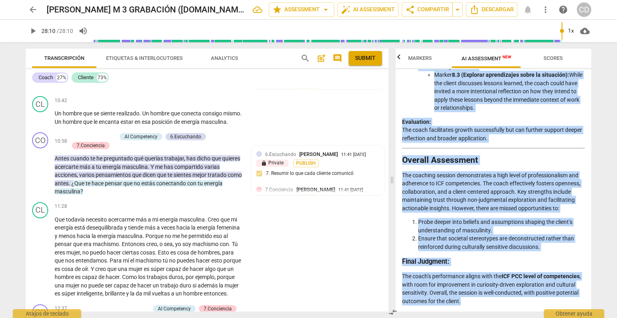
drag, startPoint x: 402, startPoint y: 103, endPoint x: 568, endPoint y: 300, distance: 257.9
copy div "Loremips do sit Ametc’a Elitseddoei Tempo in utl ETD MAG Aliquae Adminimvenia (…"
